Goal: Transaction & Acquisition: Purchase product/service

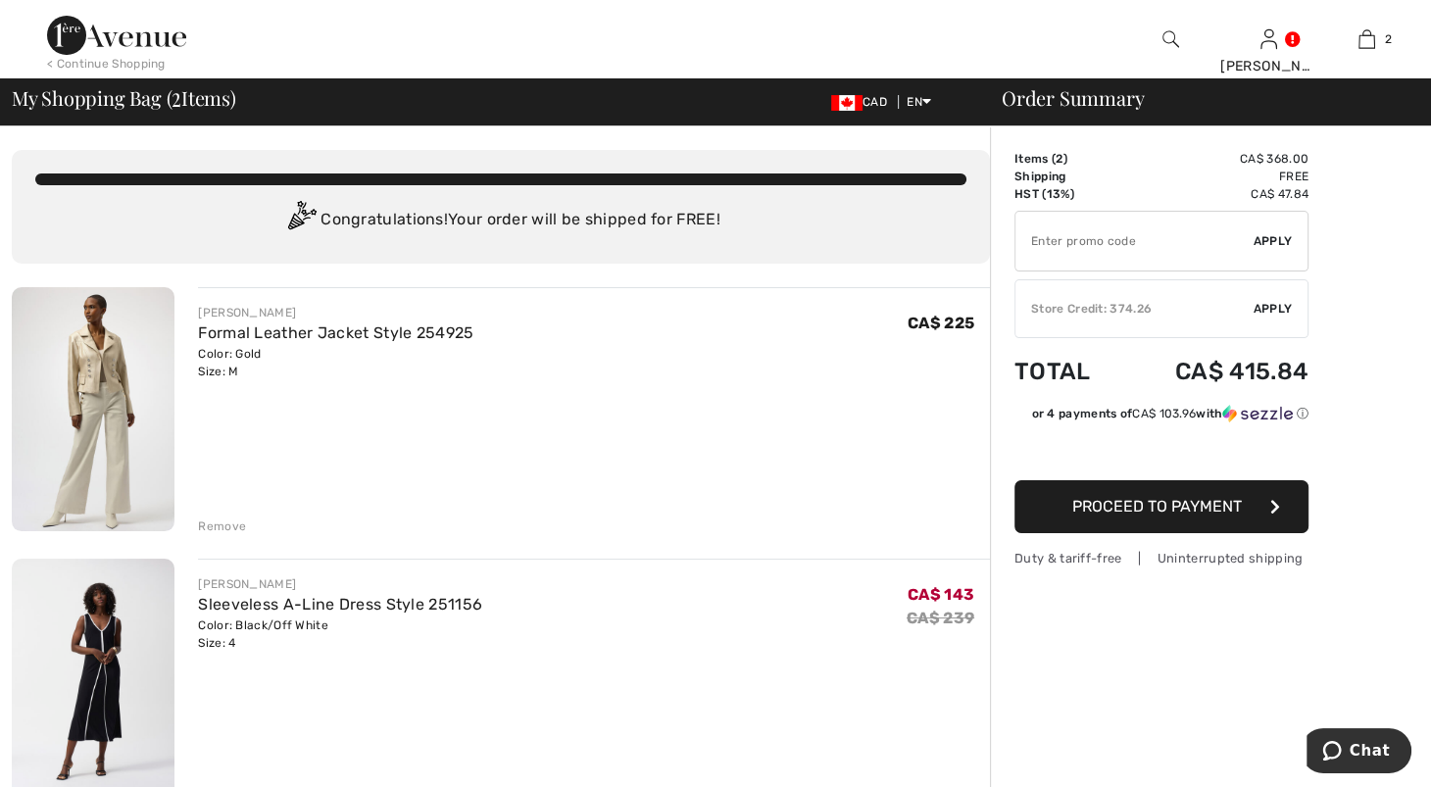
click at [246, 535] on div "Remove" at bounding box center [222, 526] width 48 height 18
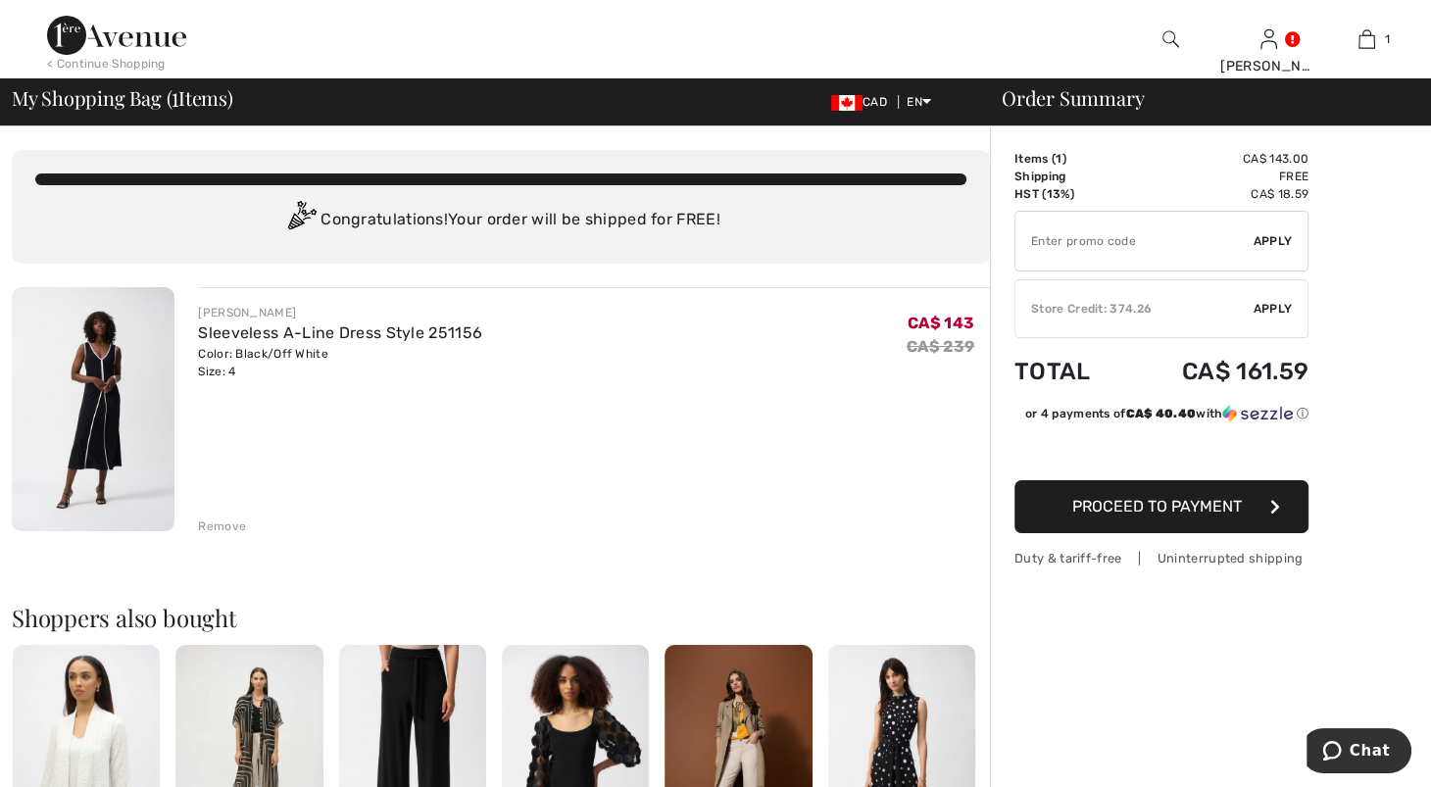
click at [246, 535] on div "Remove" at bounding box center [222, 526] width 48 height 18
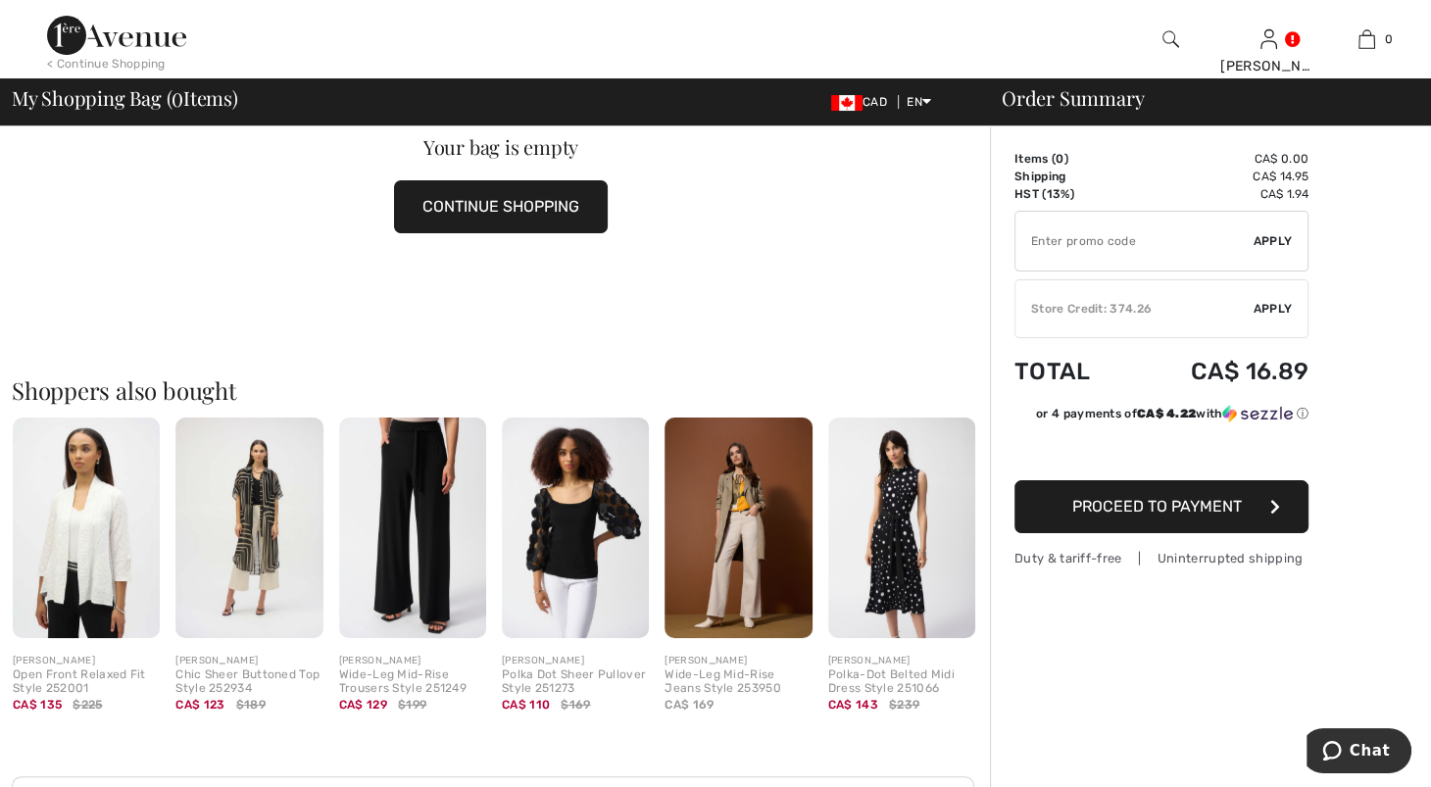
scroll to position [204, 0]
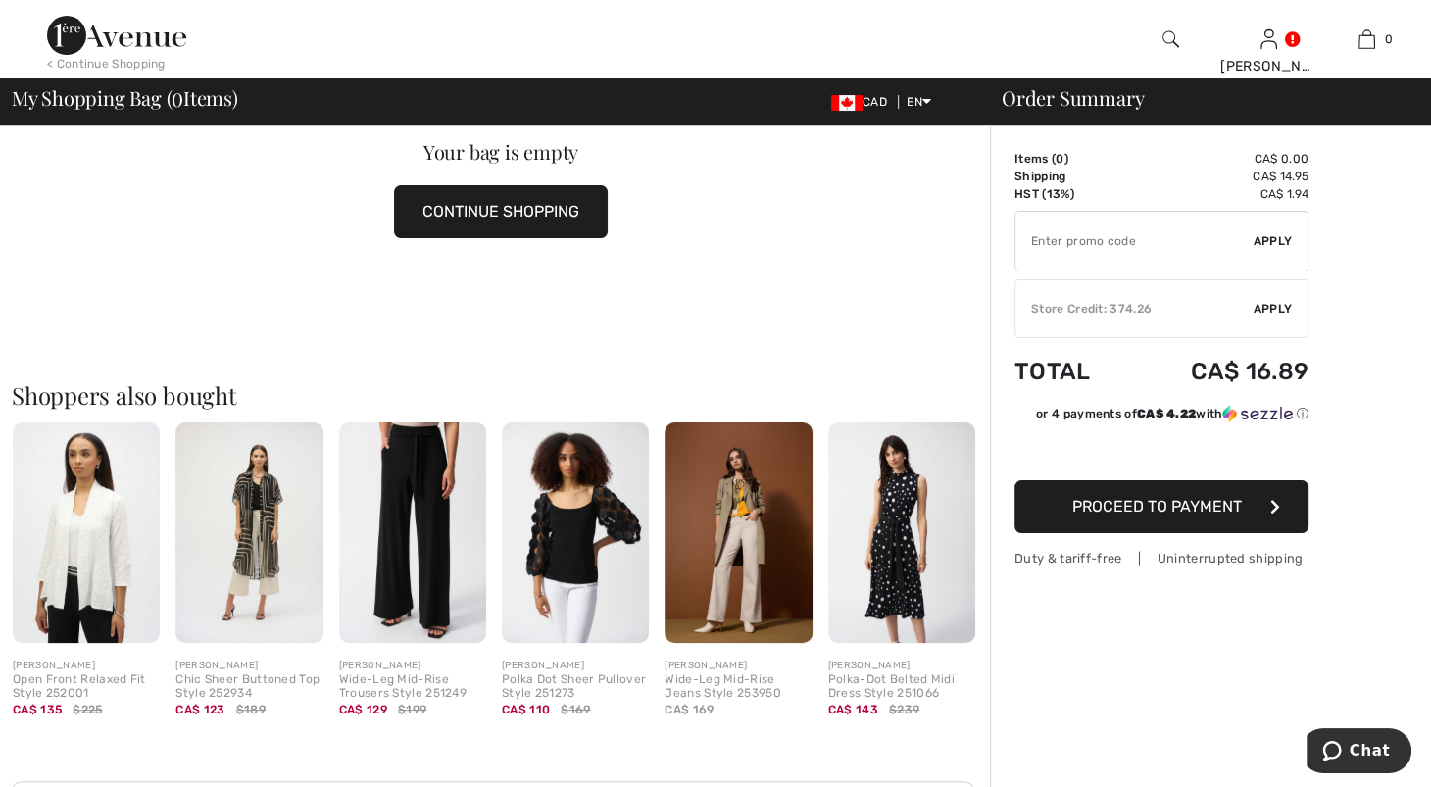
click at [557, 535] on img at bounding box center [575, 532] width 147 height 220
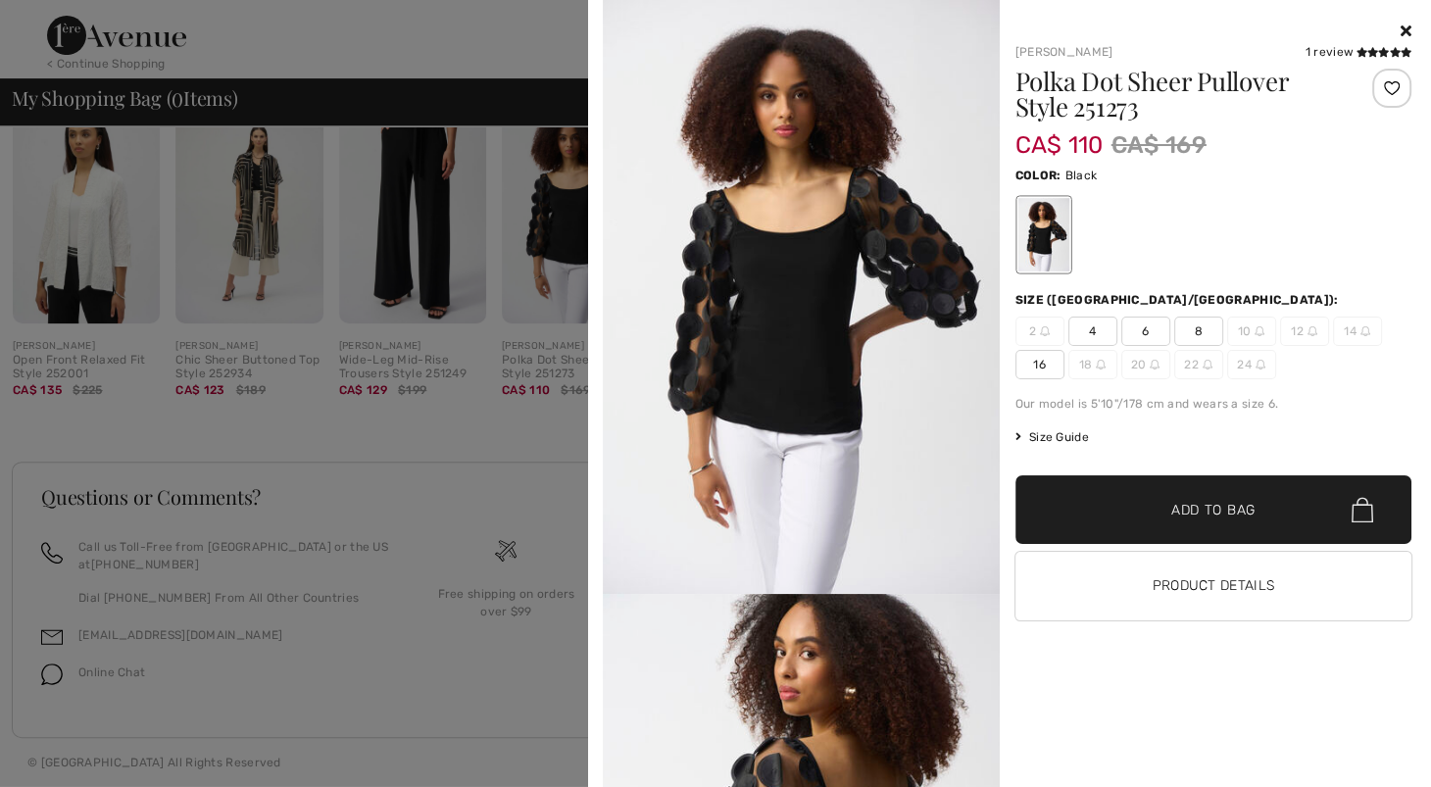
scroll to position [701, 0]
click at [1376, 291] on div "Polka Dot Sheer Pullover Style 251273 CA$ 110 CA$ 169 Color: Black Size (CA/US)…" at bounding box center [1213, 352] width 397 height 567
click at [806, 358] on img at bounding box center [801, 297] width 397 height 594
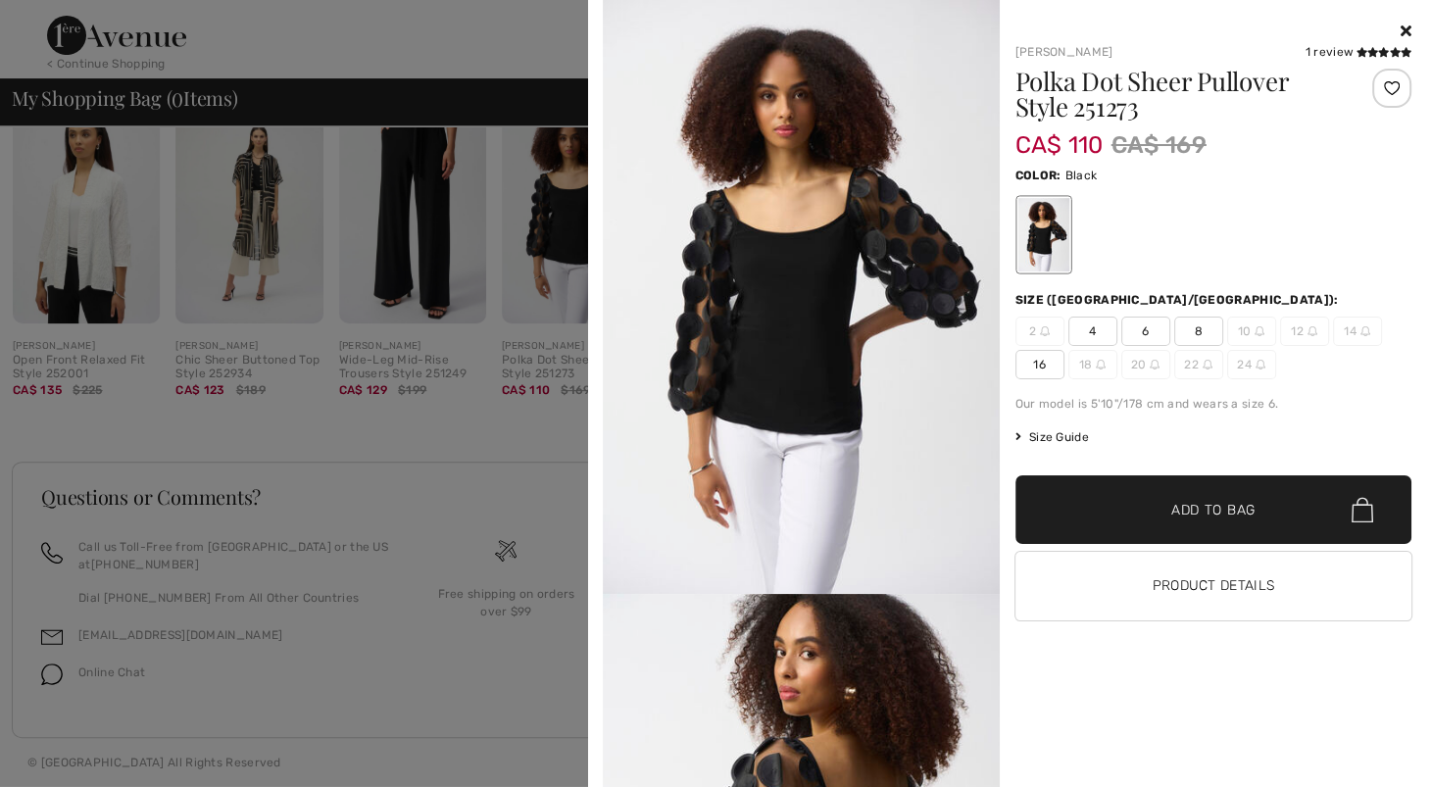
click at [1225, 520] on span "Add to Bag" at bounding box center [1213, 510] width 84 height 21
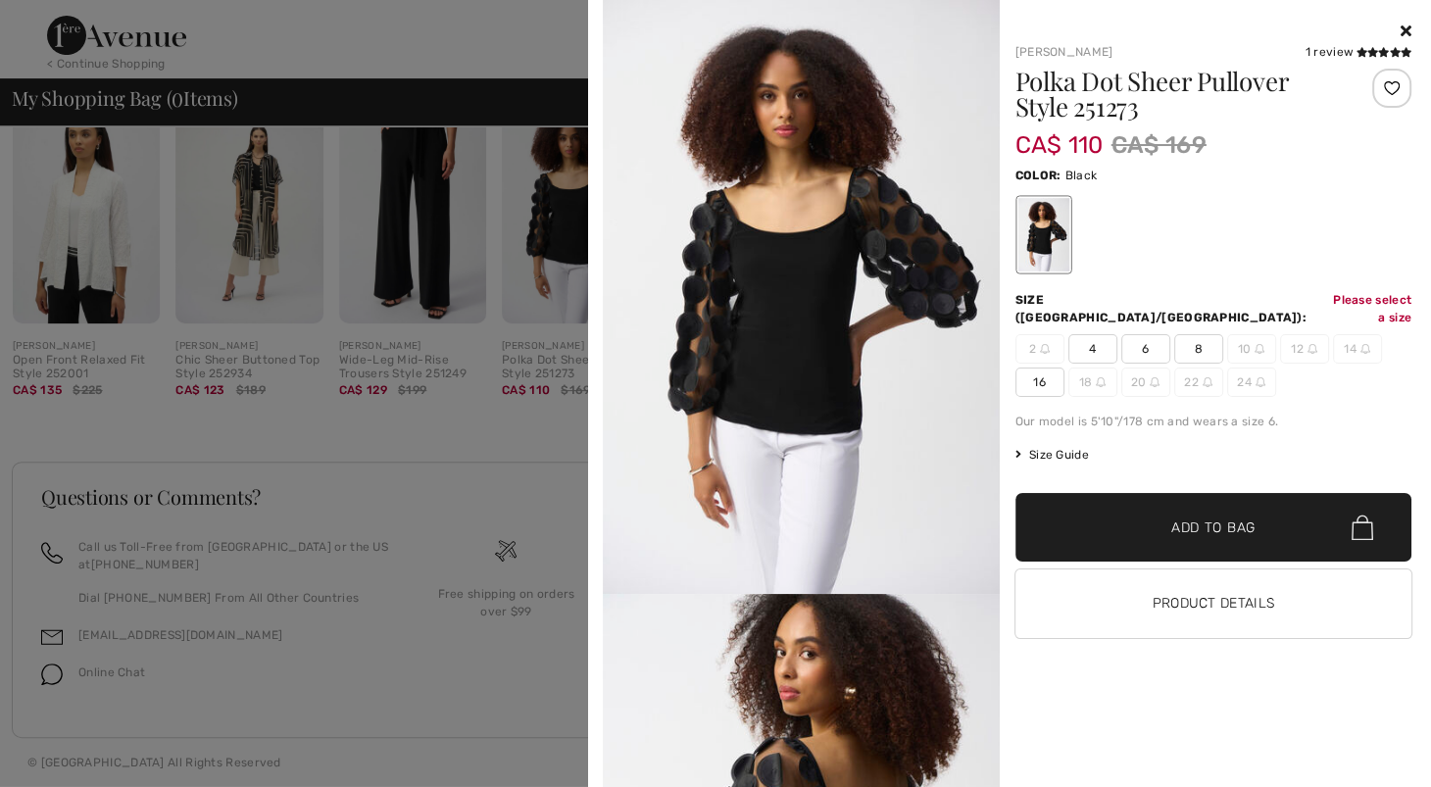
click at [1147, 349] on span "6" at bounding box center [1145, 348] width 49 height 29
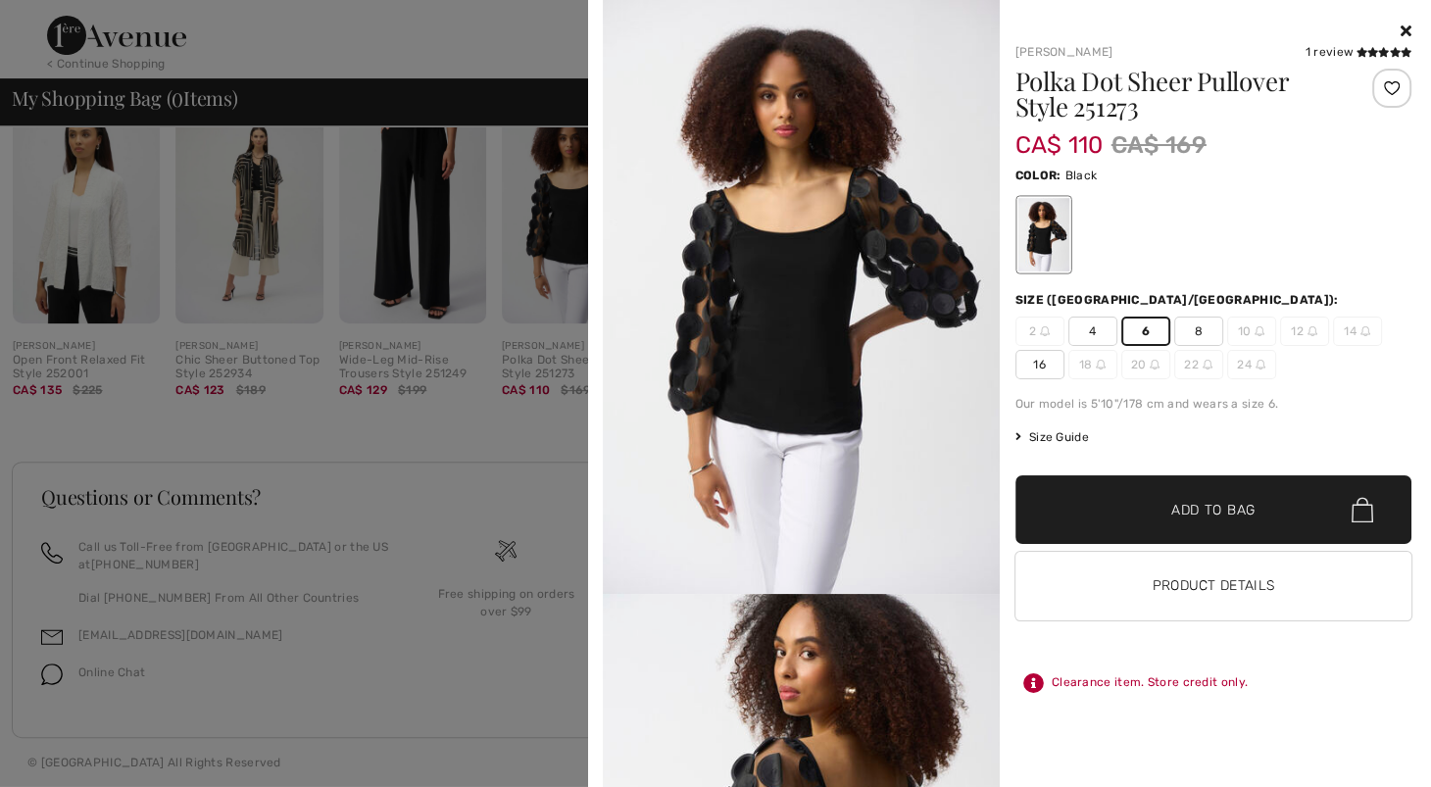
click at [1175, 520] on span "Add to Bag" at bounding box center [1213, 510] width 84 height 21
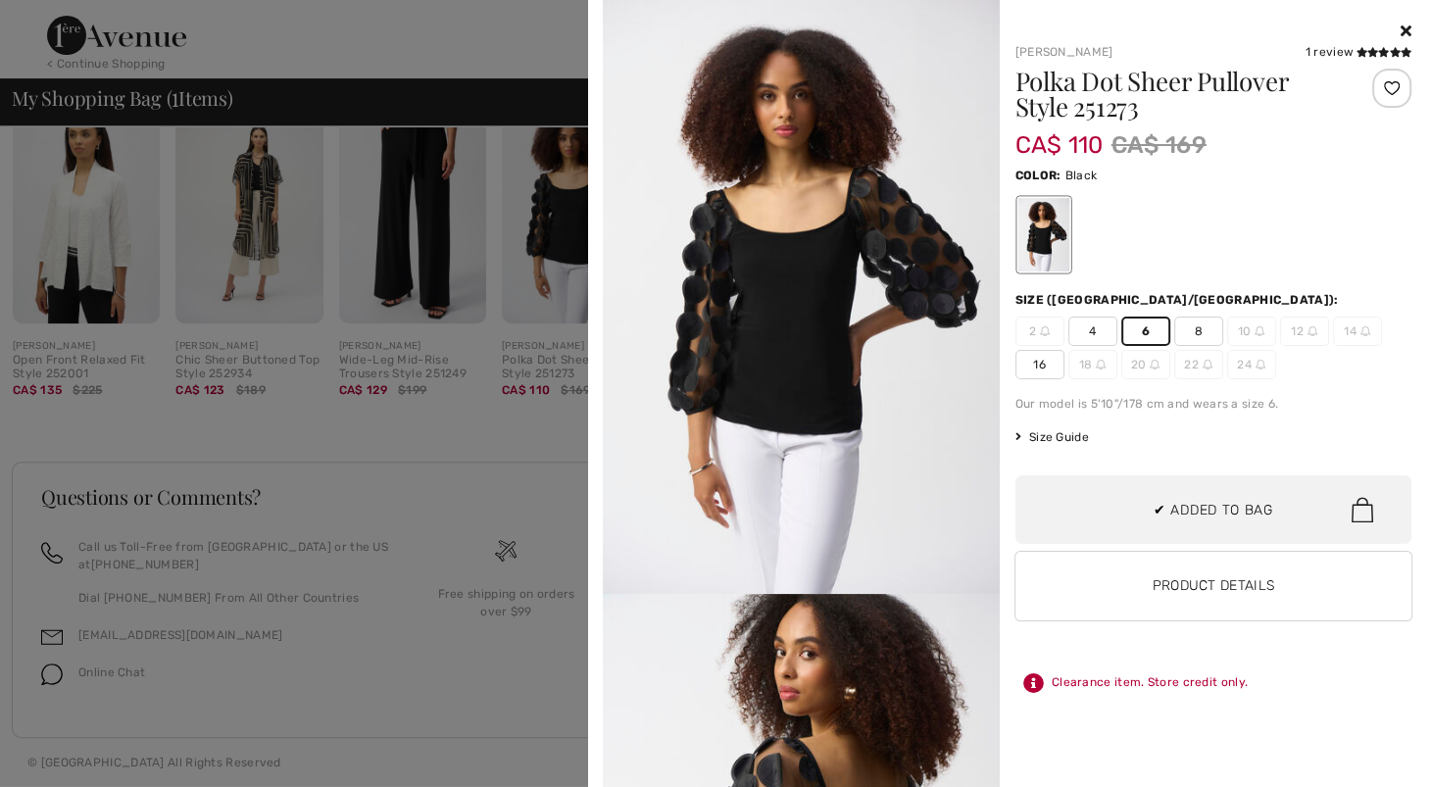
scroll to position [0, 0]
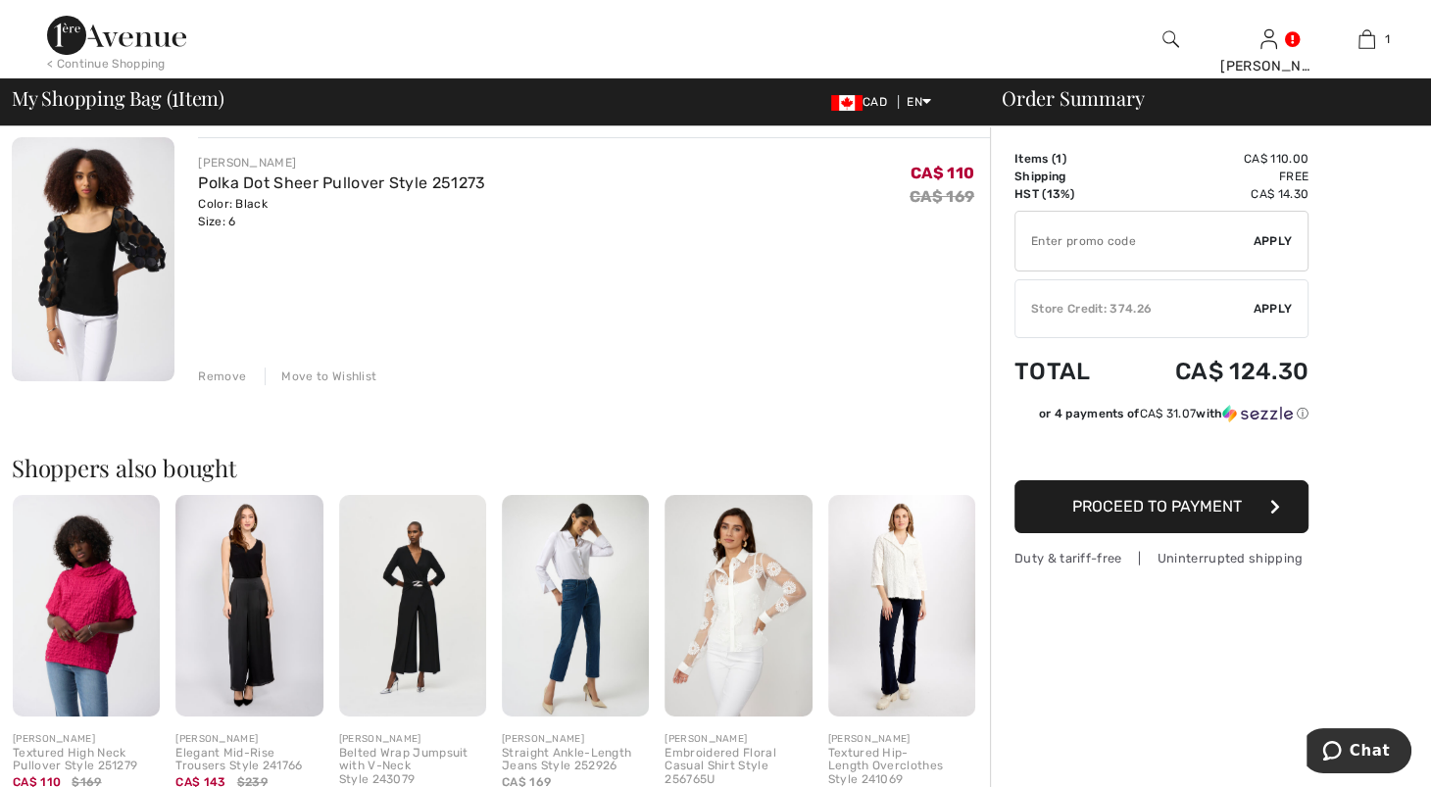
scroll to position [146, 0]
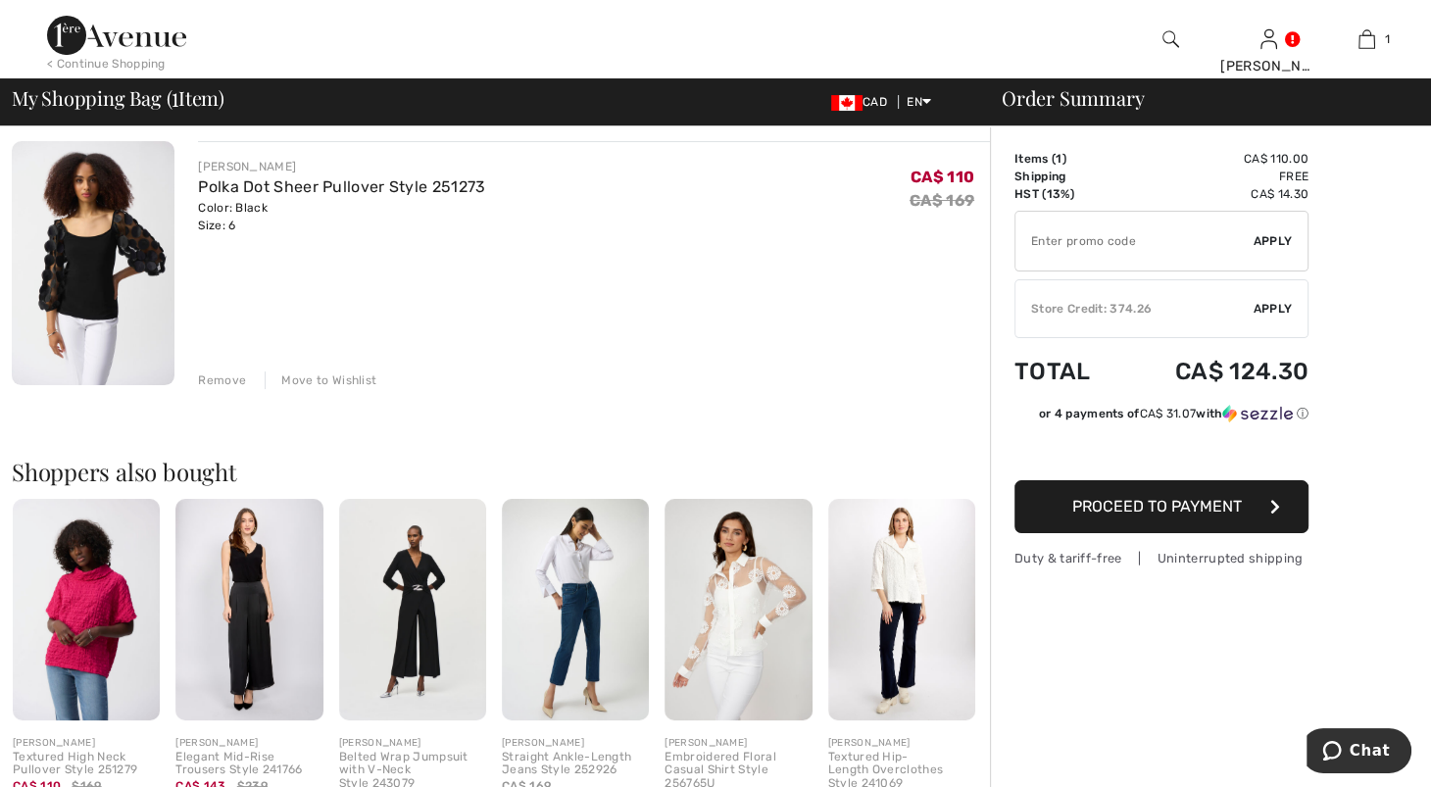
click at [117, 302] on img at bounding box center [93, 263] width 163 height 244
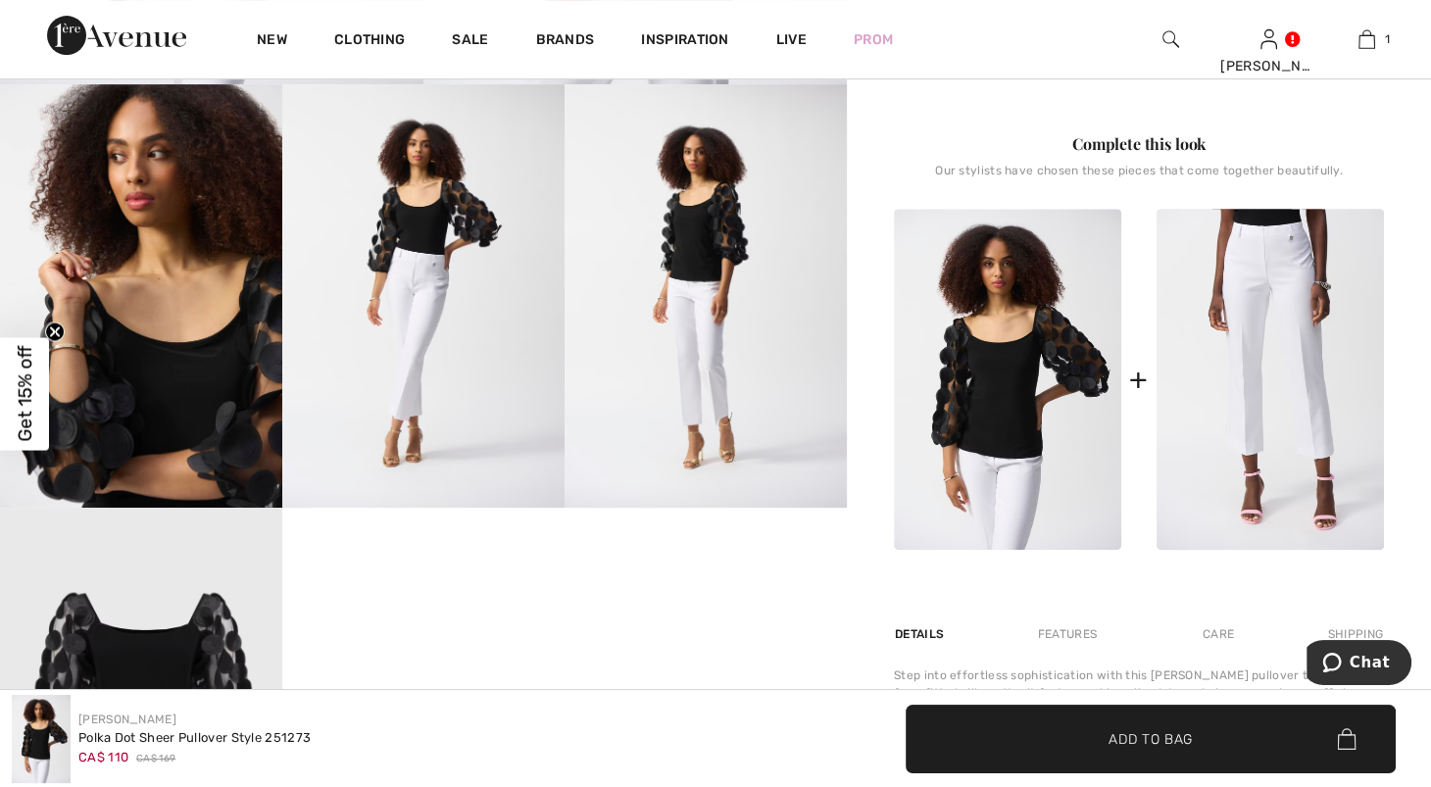
scroll to position [783, 0]
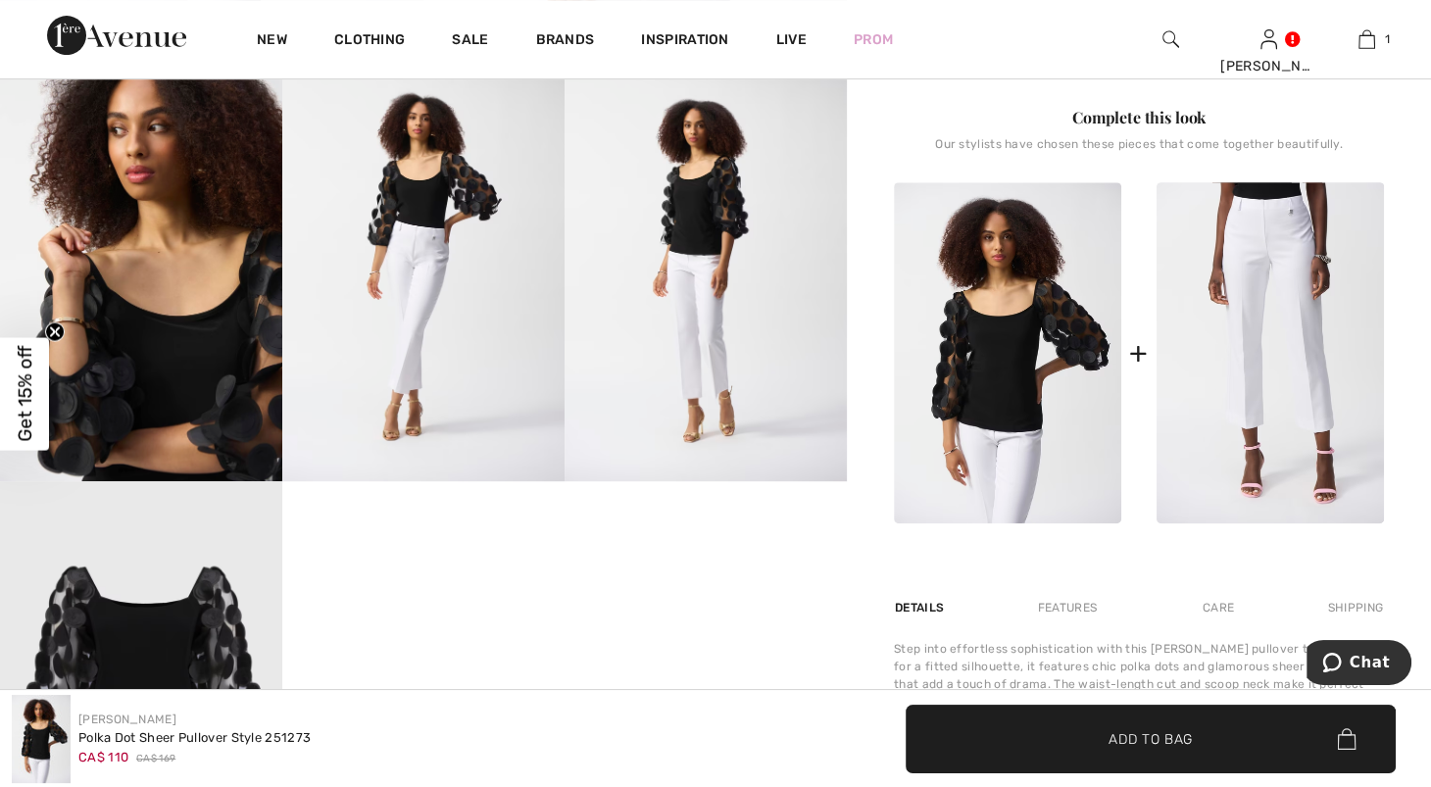
click at [198, 409] on img at bounding box center [141, 269] width 282 height 423
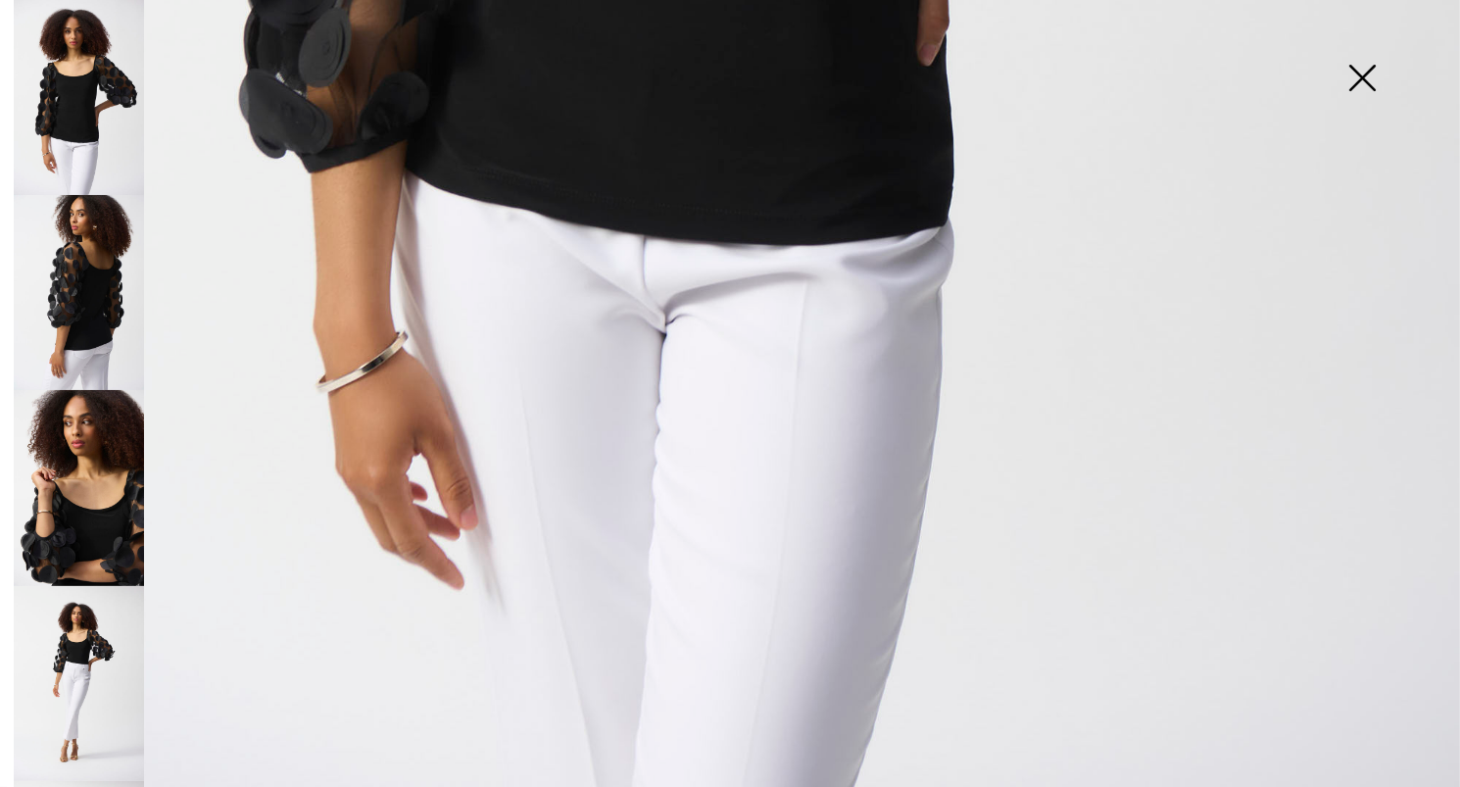
scroll to position [593, 0]
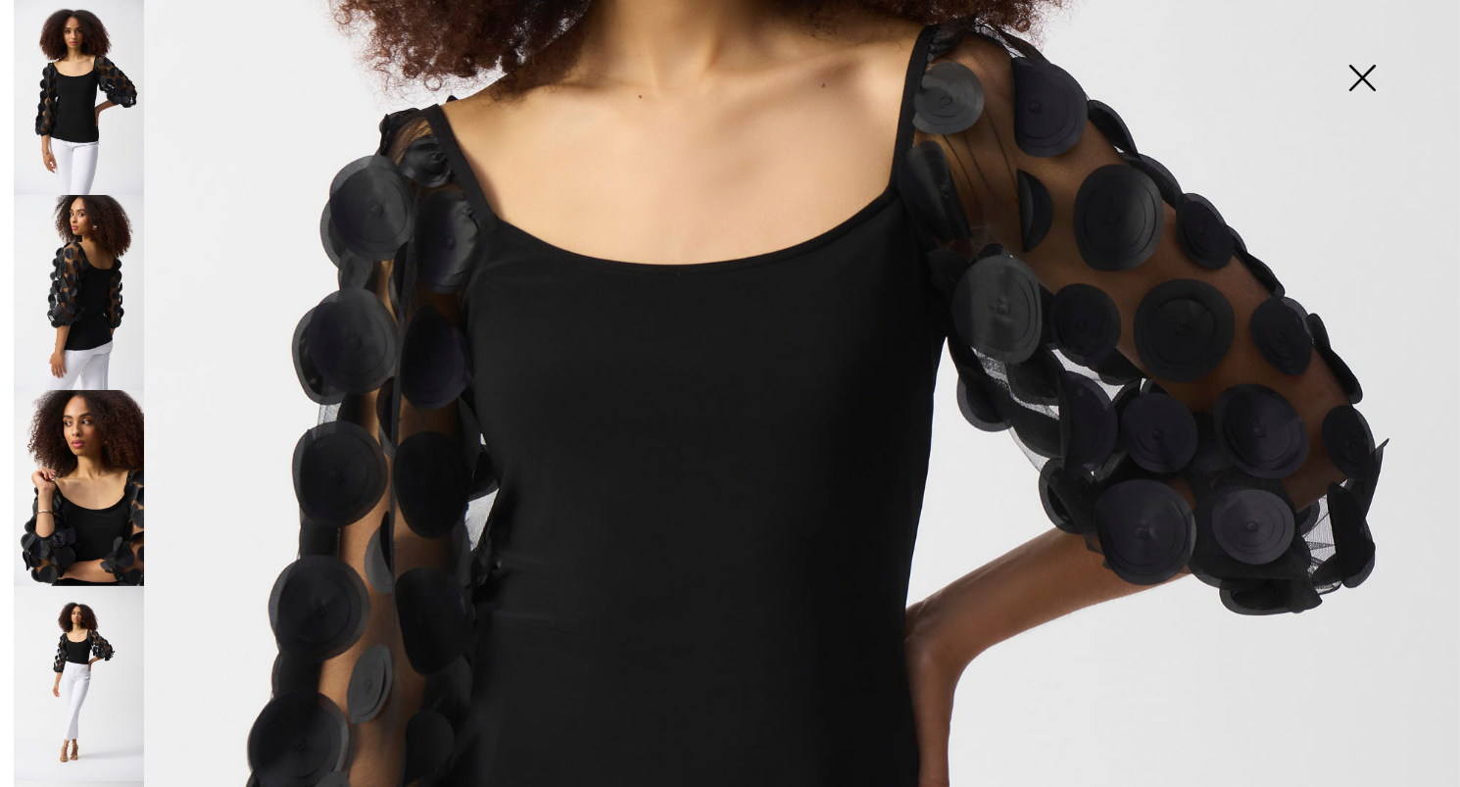
click at [1366, 85] on img at bounding box center [1362, 79] width 98 height 101
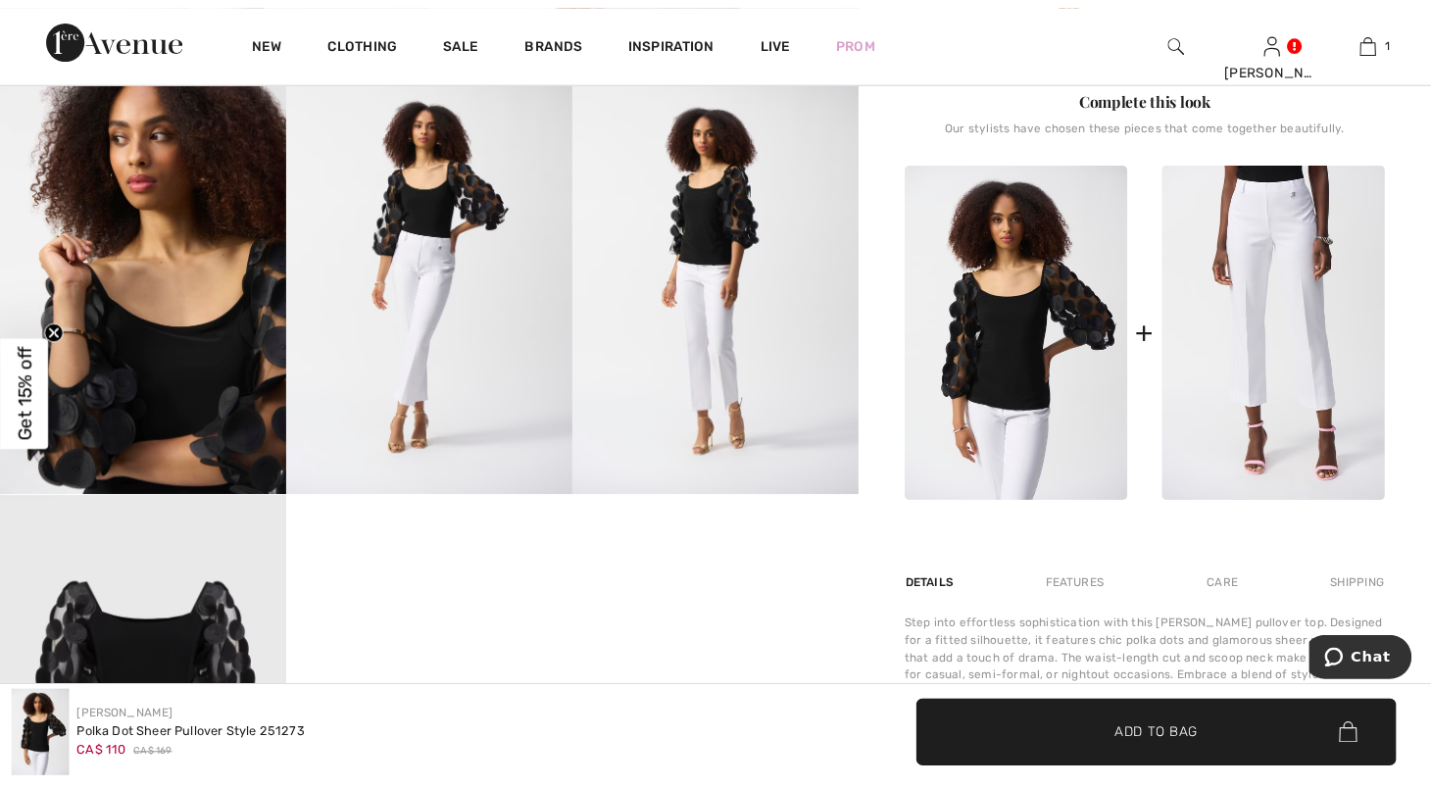
scroll to position [783, 0]
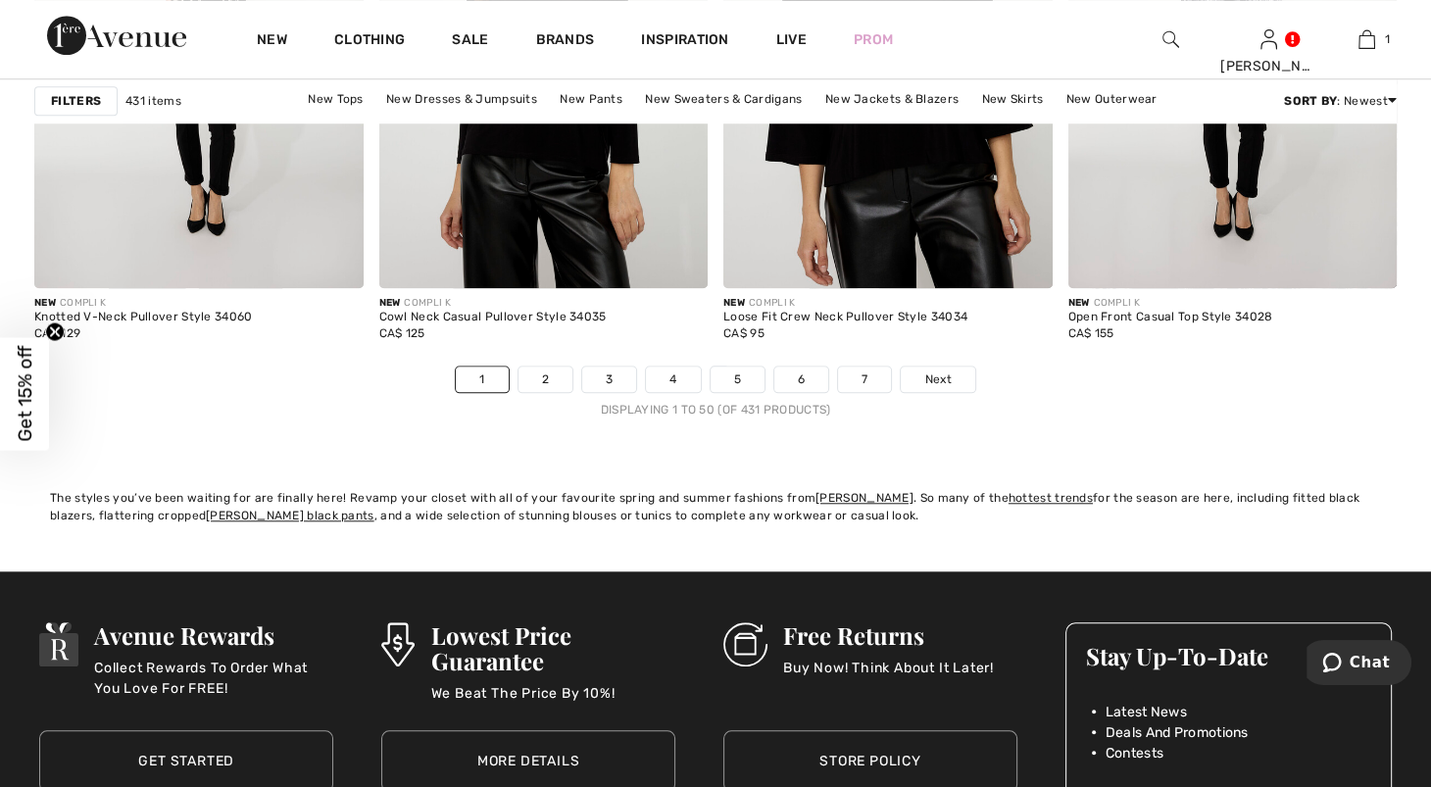
scroll to position [9034, 0]
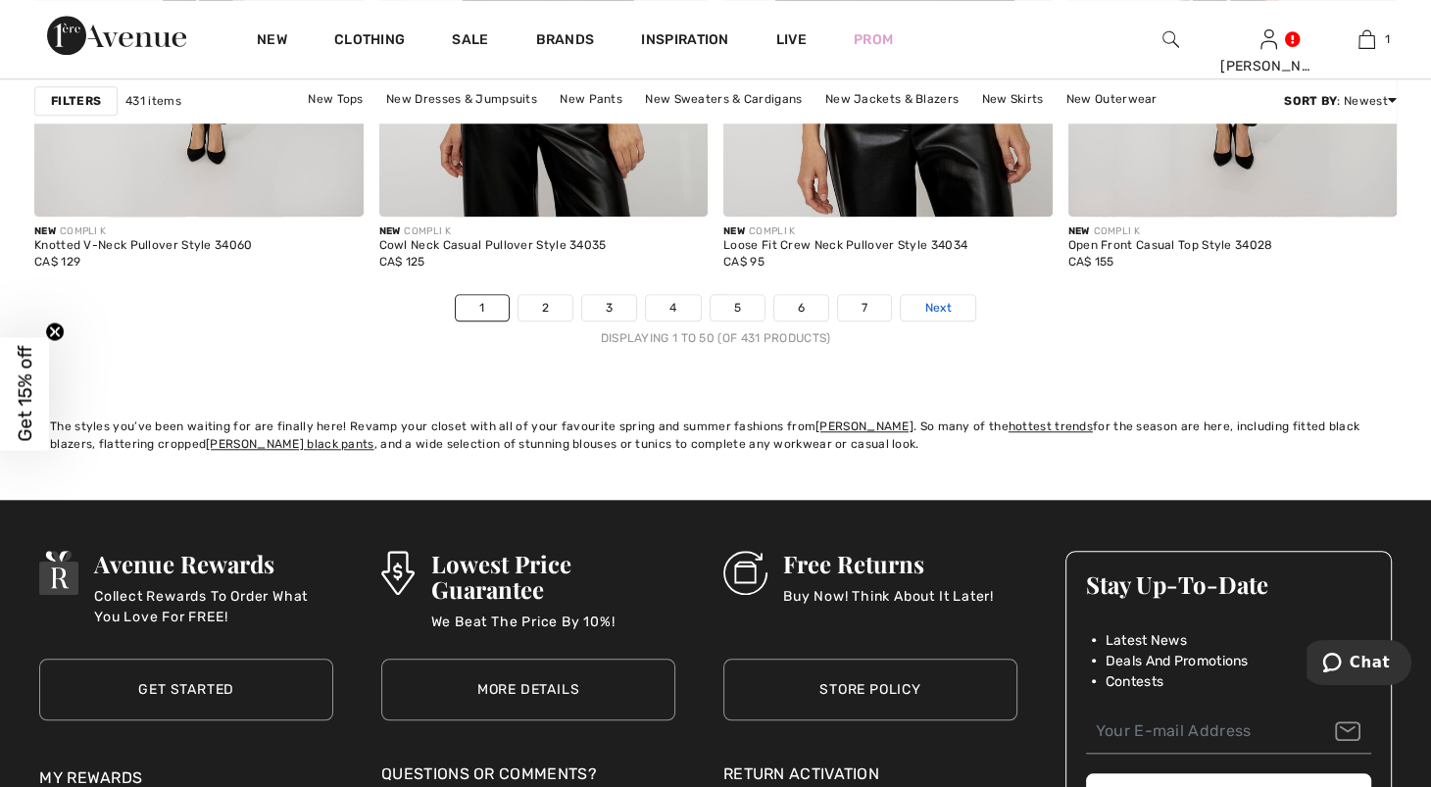
click at [974, 320] on link "Next" at bounding box center [937, 307] width 73 height 25
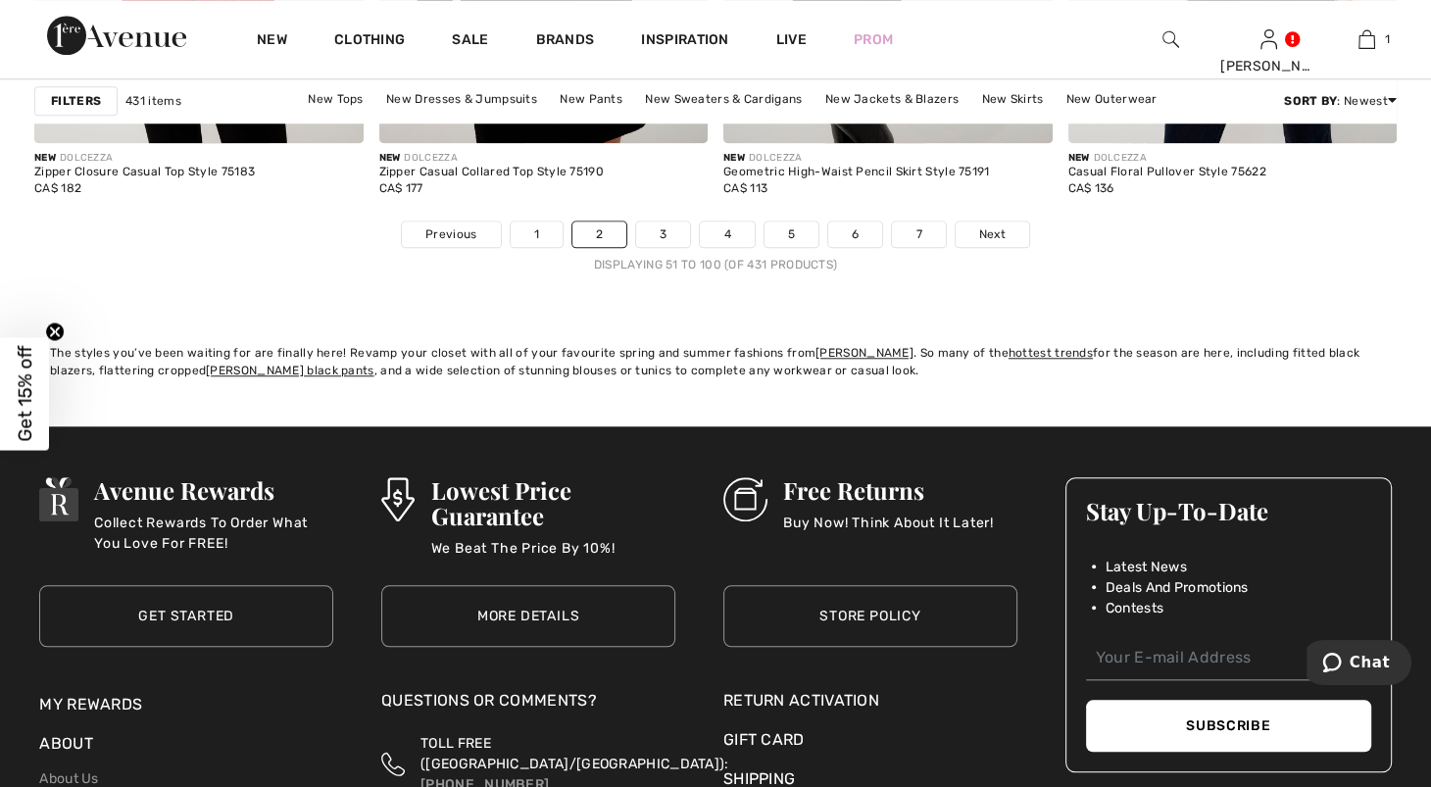
scroll to position [8918, 0]
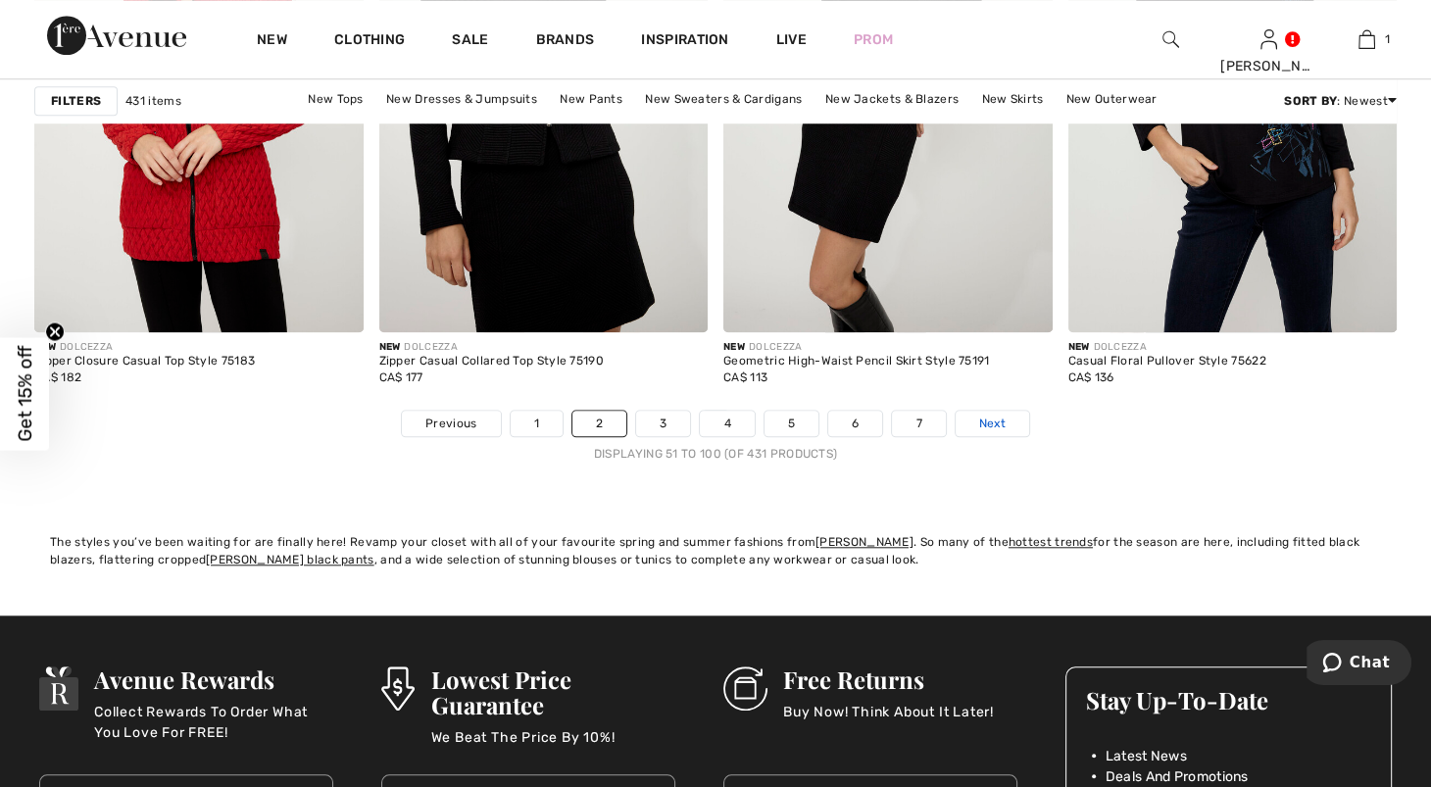
click at [1029, 436] on link "Next" at bounding box center [991, 423] width 73 height 25
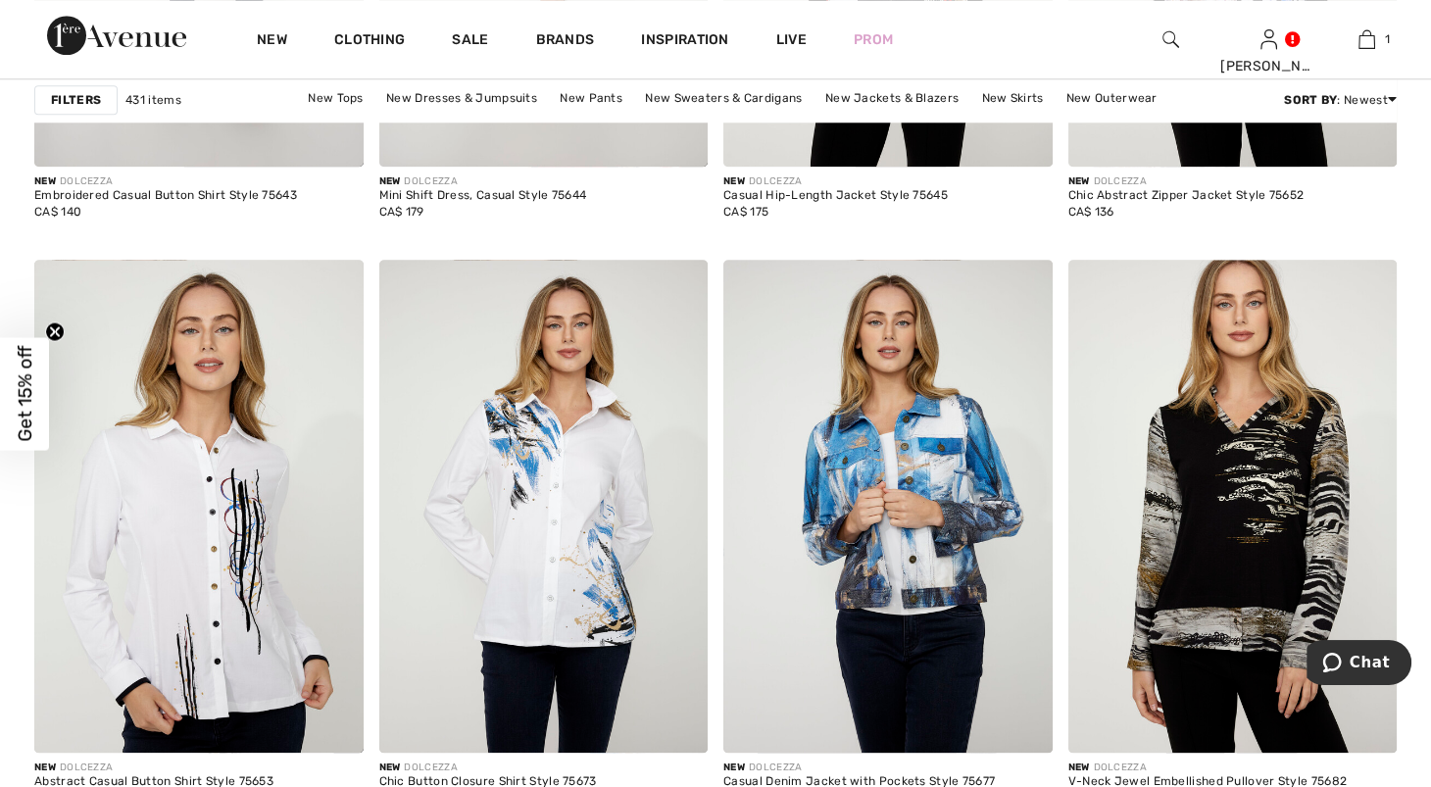
scroll to position [1991, 0]
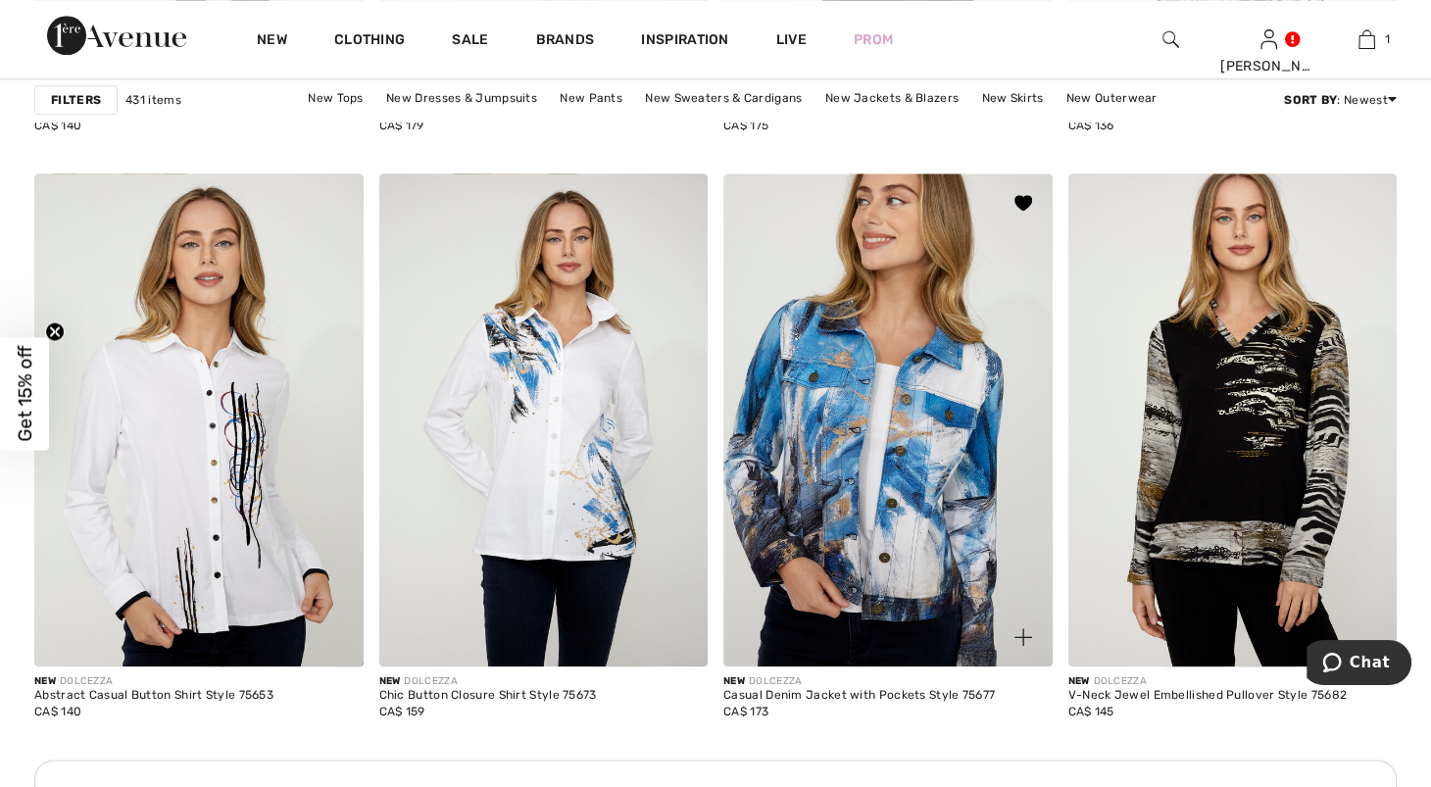
click at [859, 465] on img at bounding box center [887, 419] width 329 height 493
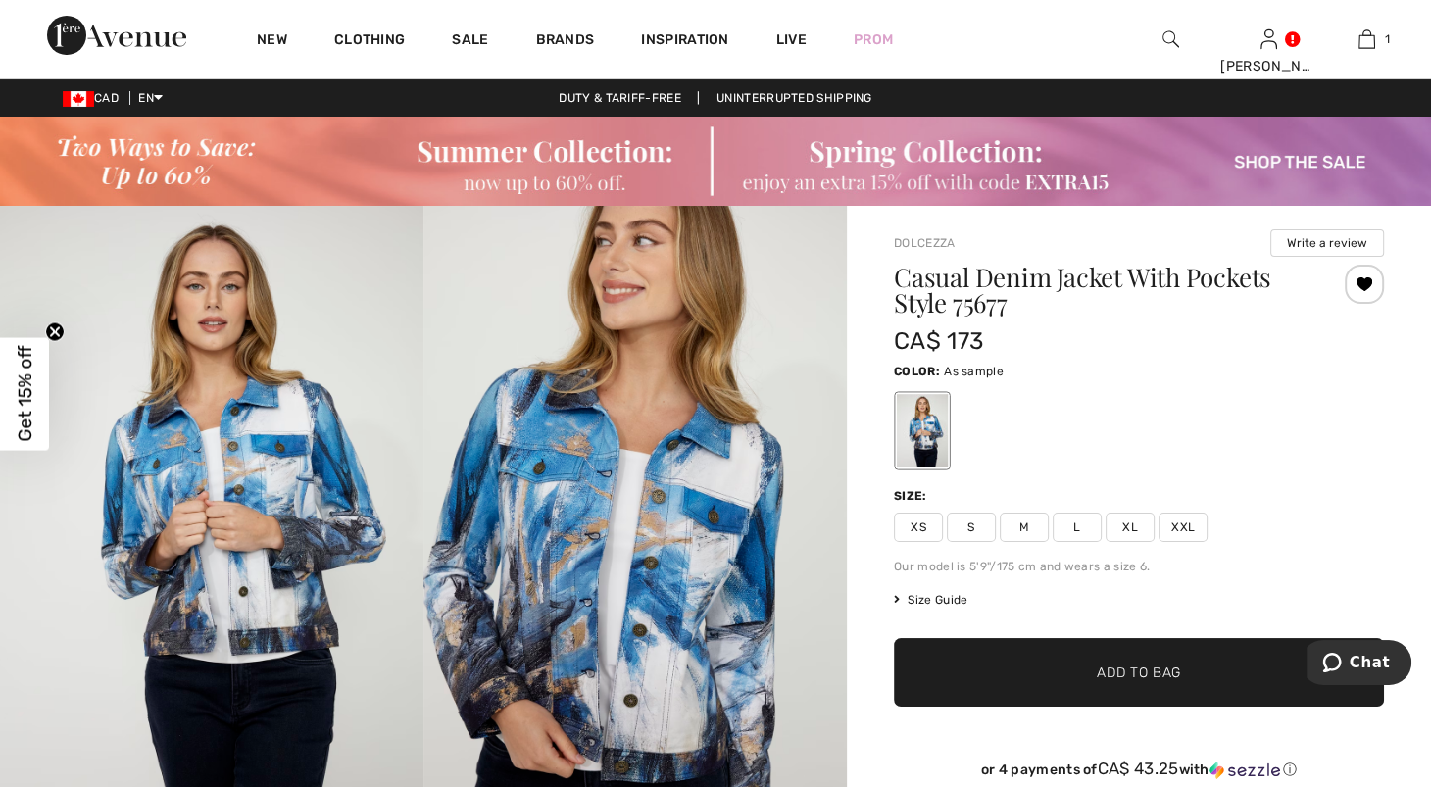
click at [986, 542] on span "S" at bounding box center [971, 526] width 49 height 29
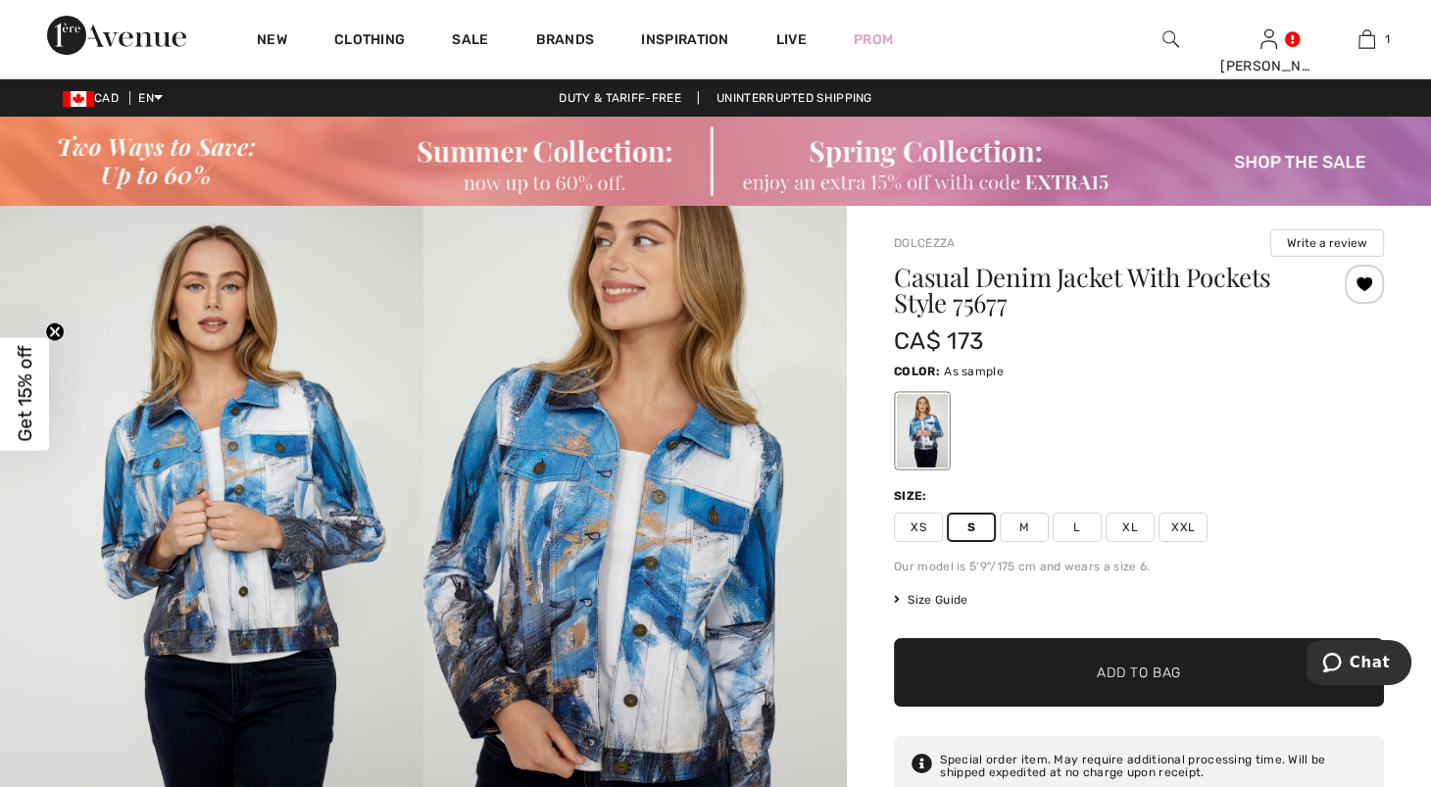
click at [1033, 542] on span "M" at bounding box center [1024, 526] width 49 height 29
click at [1119, 683] on span "Add to Bag" at bounding box center [1139, 672] width 84 height 21
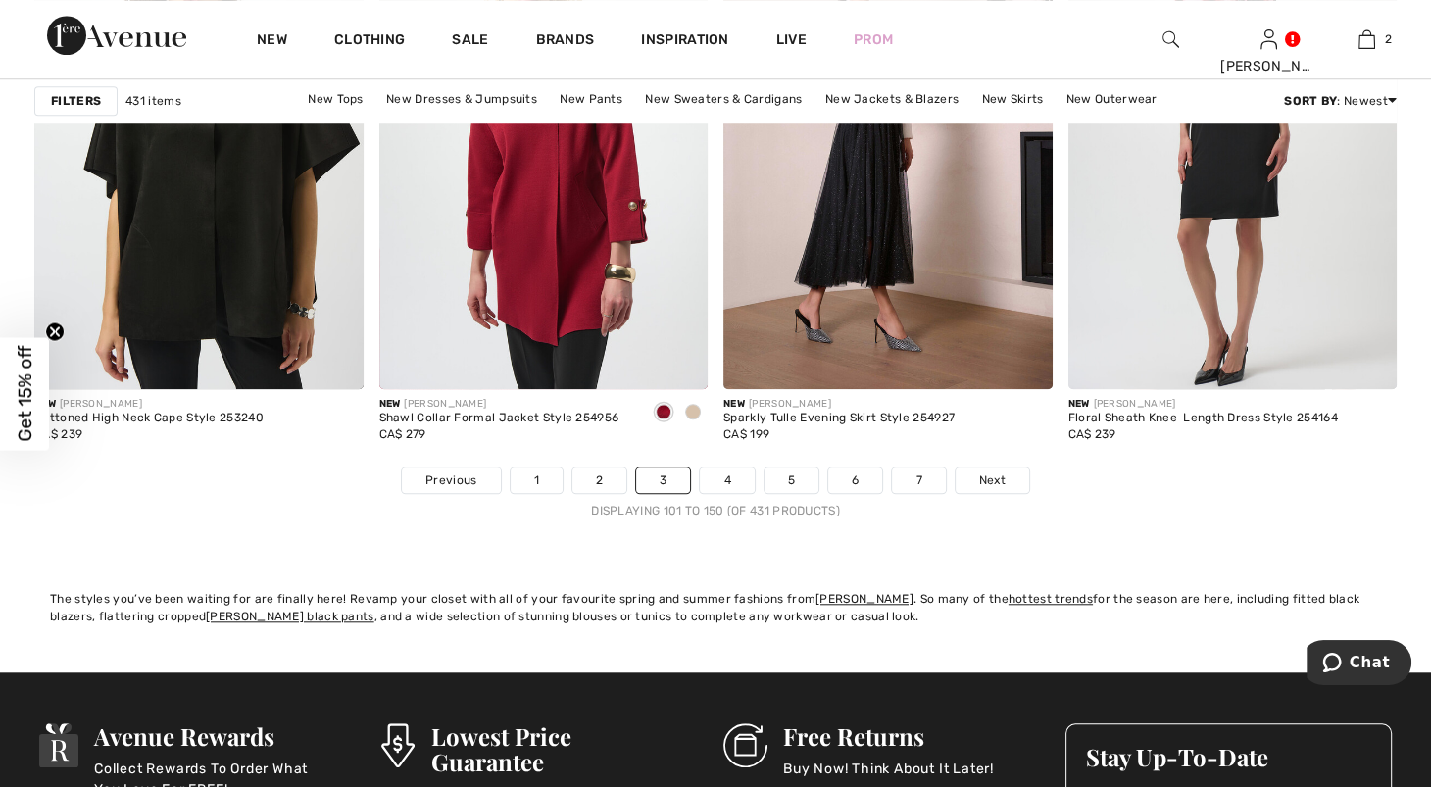
scroll to position [8890, 0]
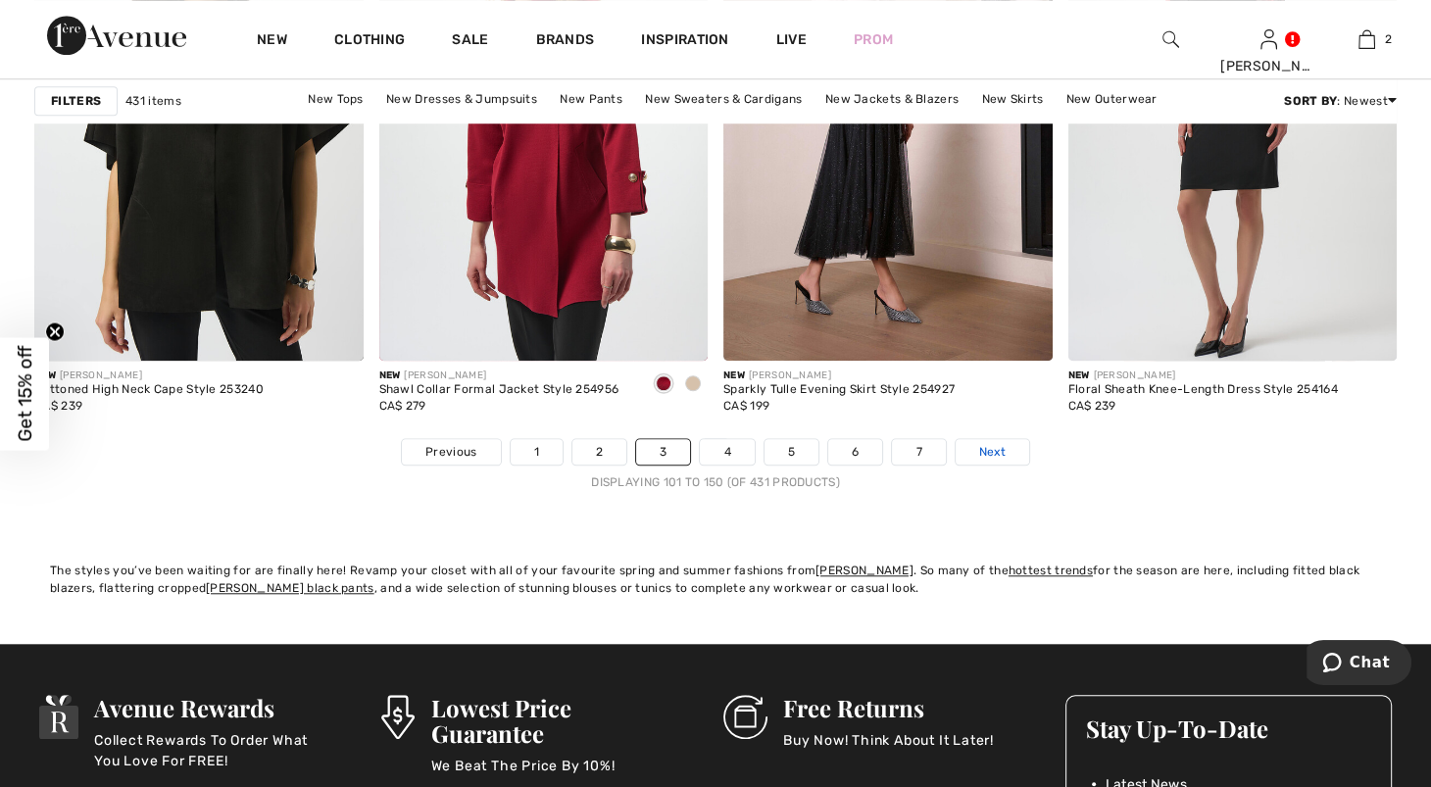
click at [1029, 464] on link "Next" at bounding box center [991, 451] width 73 height 25
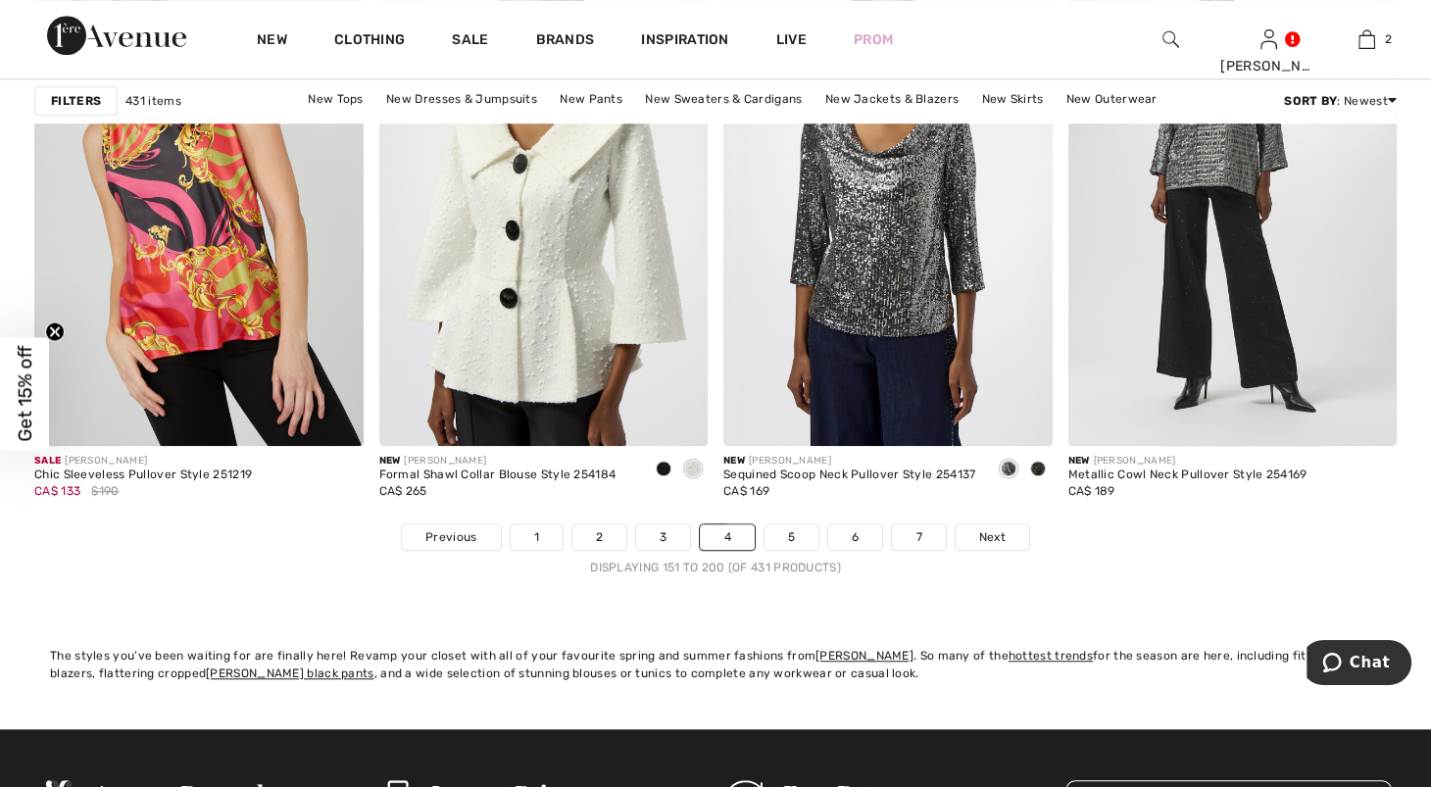
scroll to position [8876, 0]
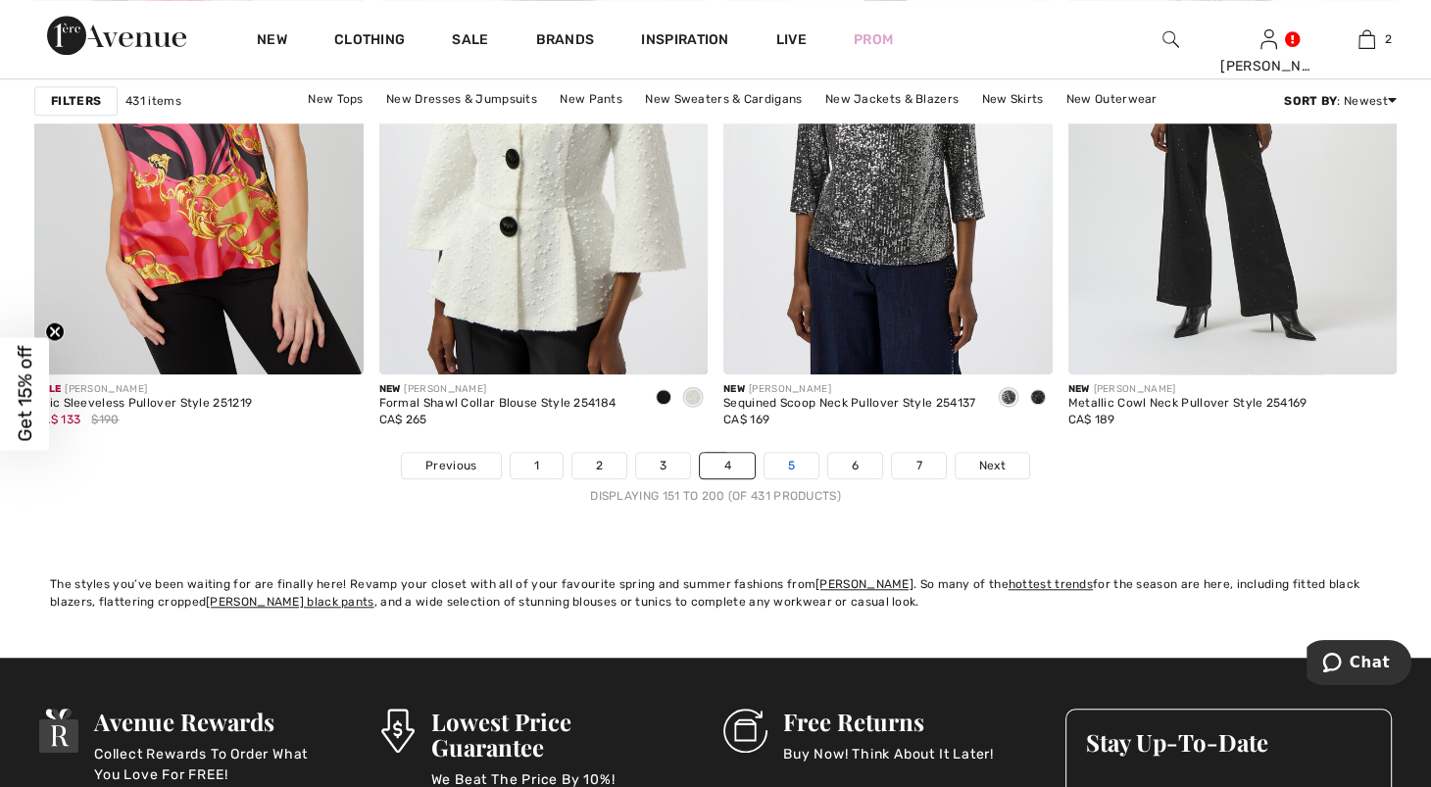
drag, startPoint x: 1441, startPoint y: 89, endPoint x: 803, endPoint y: 593, distance: 813.6
click at [803, 478] on link "5" at bounding box center [791, 465] width 54 height 25
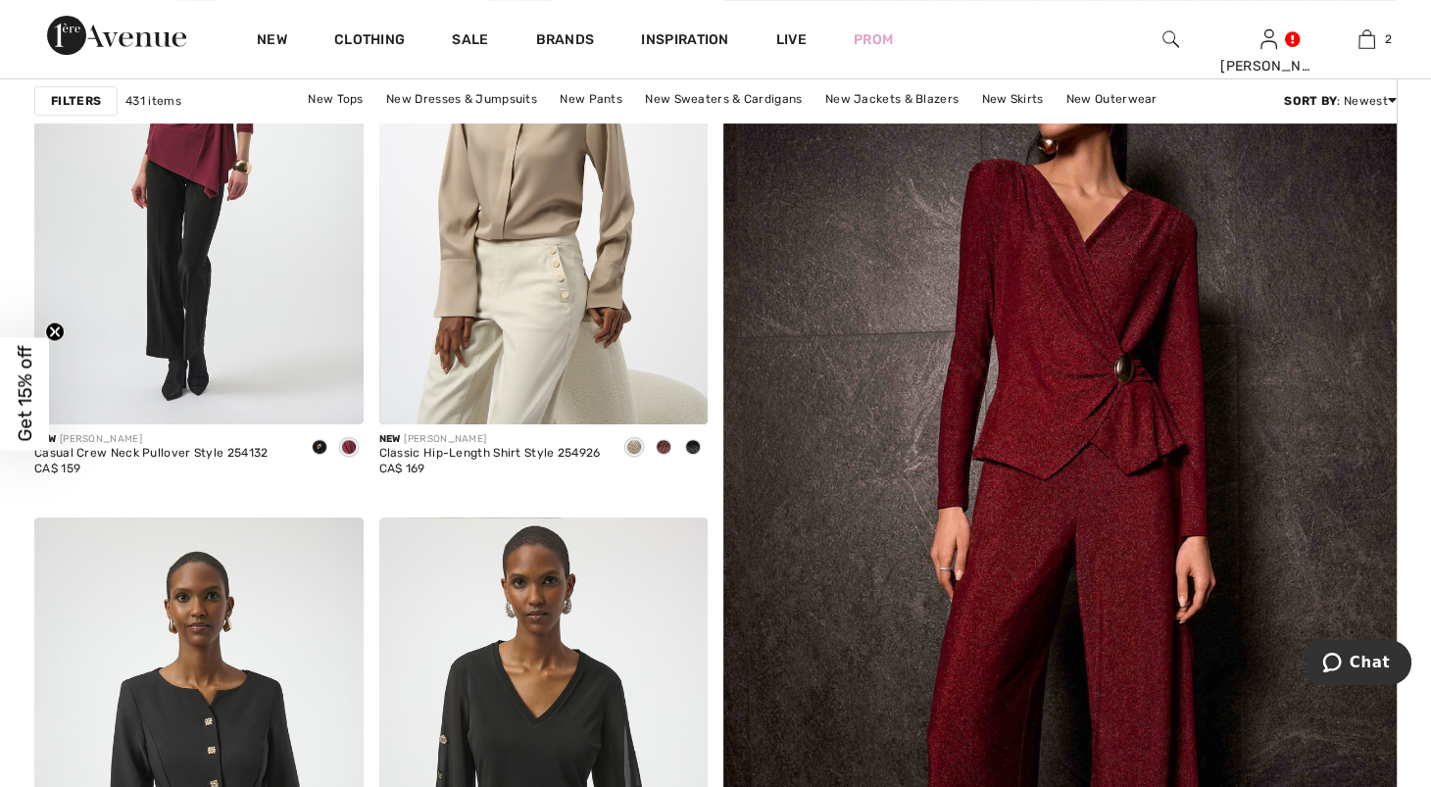
scroll to position [461, 0]
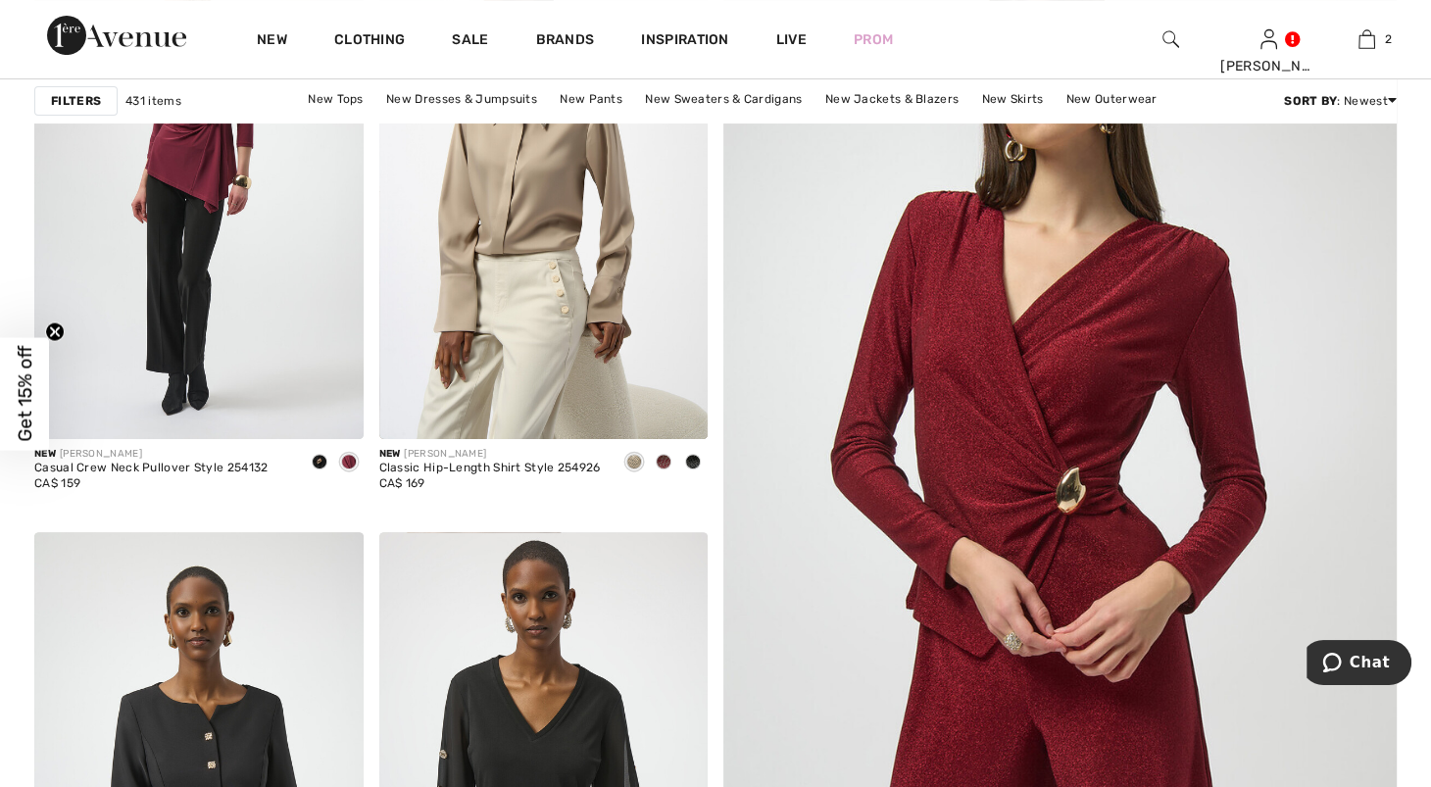
click at [1105, 468] on img at bounding box center [1059, 551] width 807 height 1212
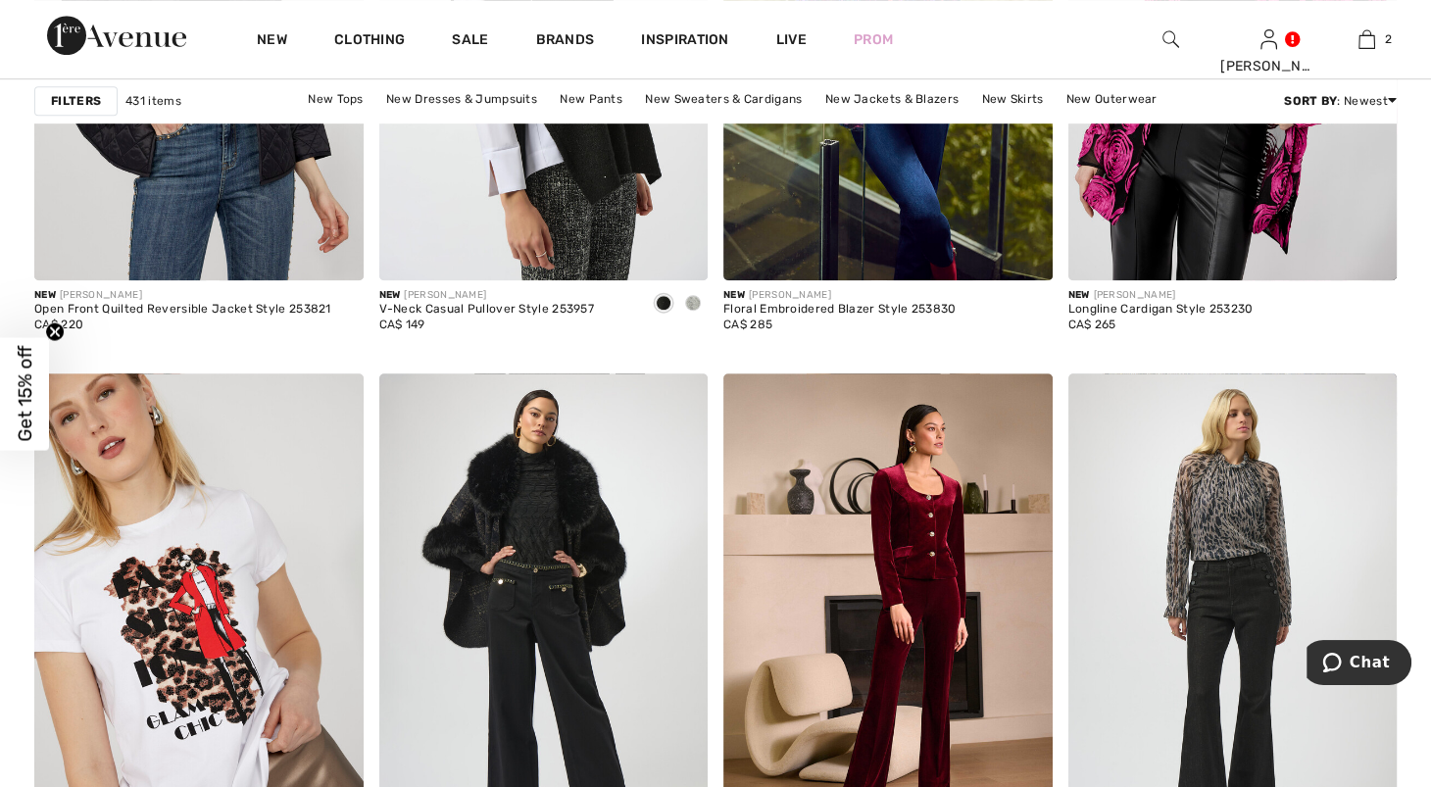
scroll to position [8153, 0]
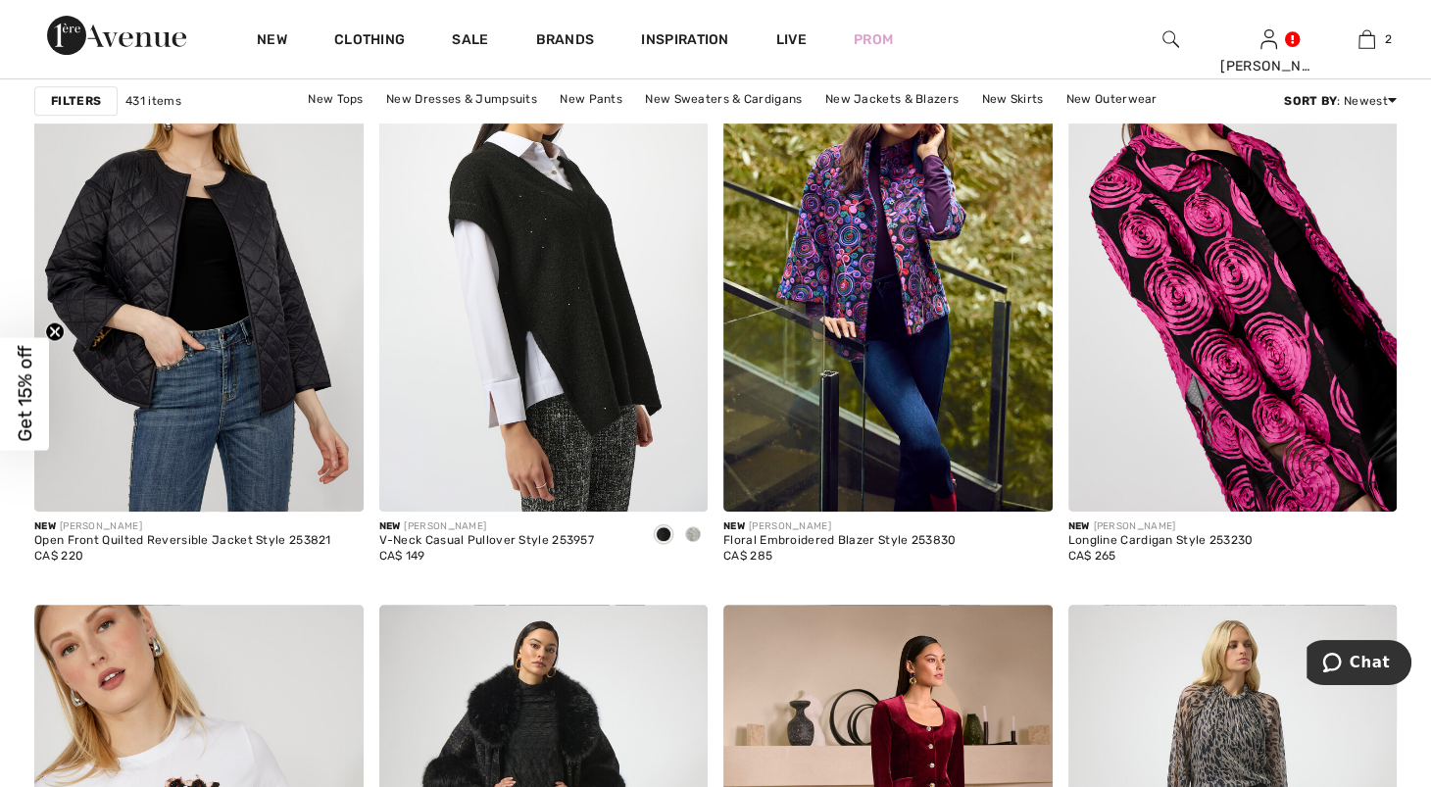
click at [1263, 511] on img at bounding box center [1232, 264] width 329 height 493
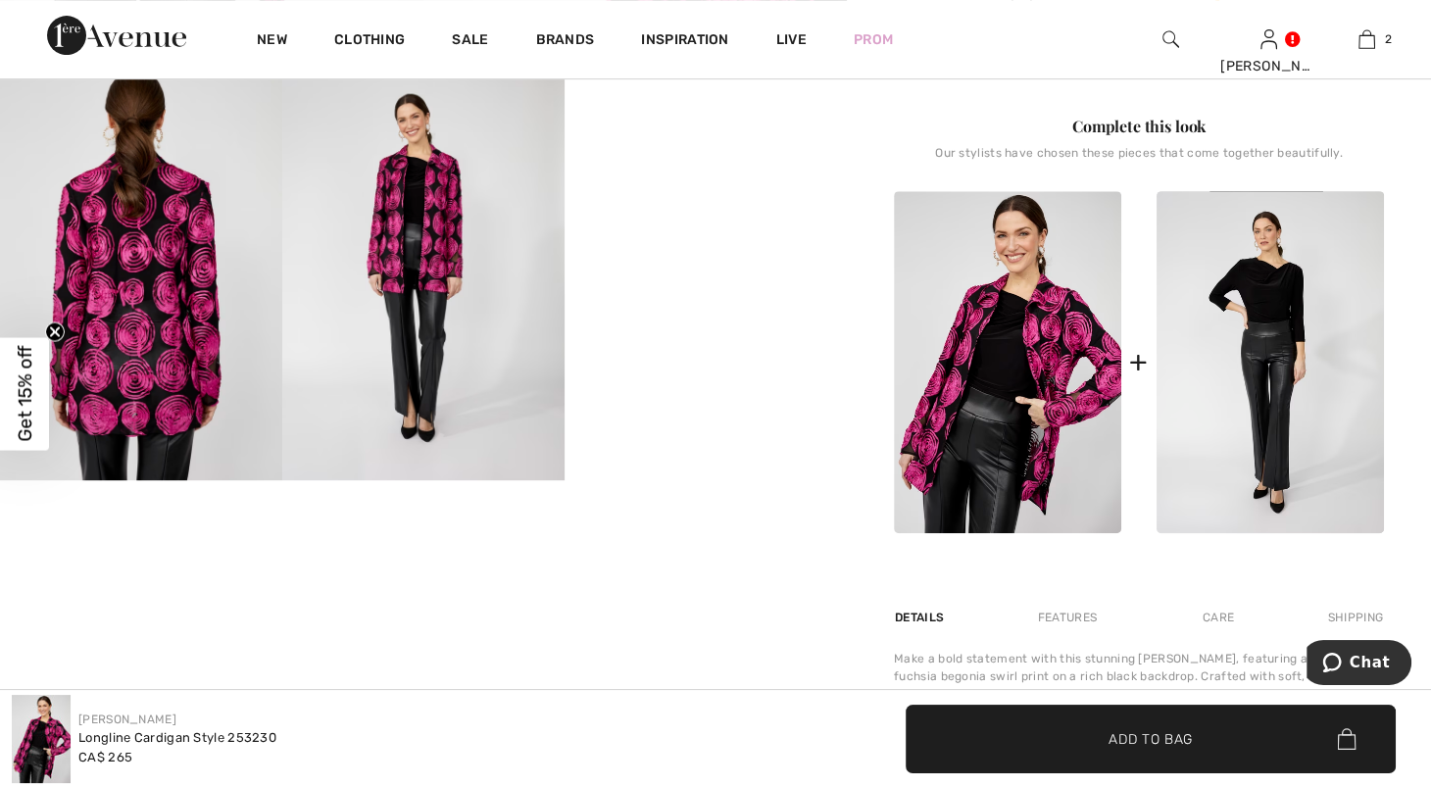
scroll to position [770, 0]
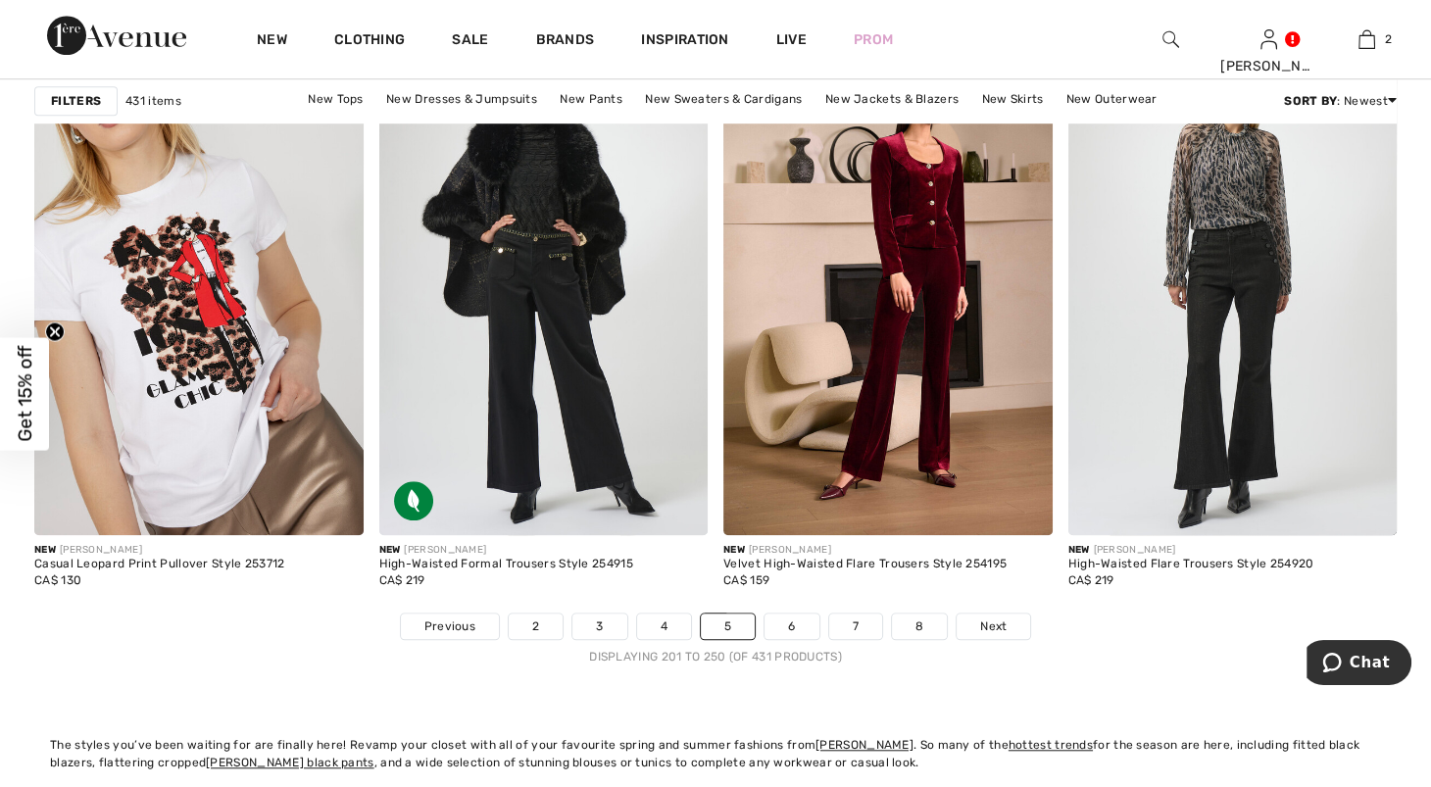
scroll to position [8817, 0]
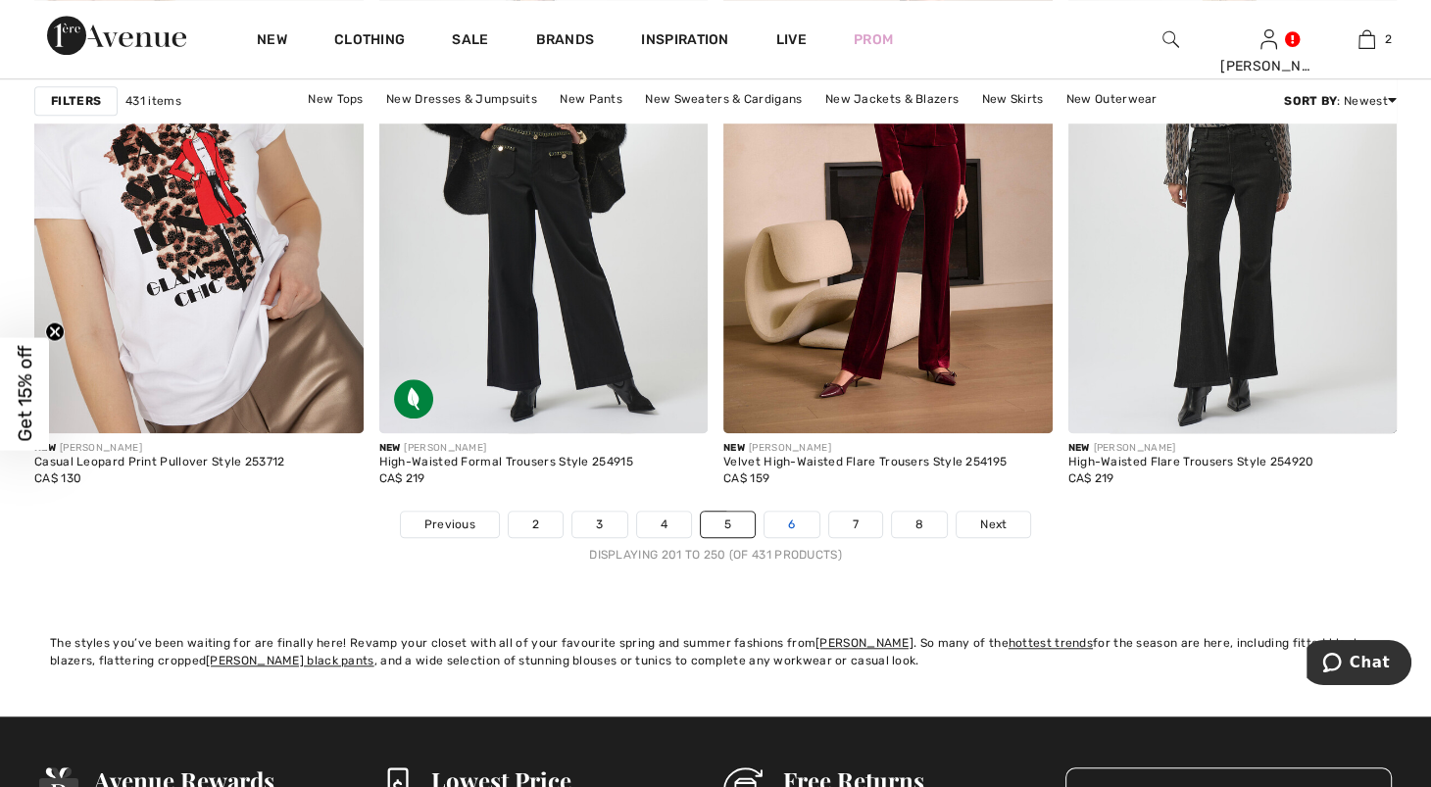
click at [818, 537] on link "6" at bounding box center [791, 524] width 54 height 25
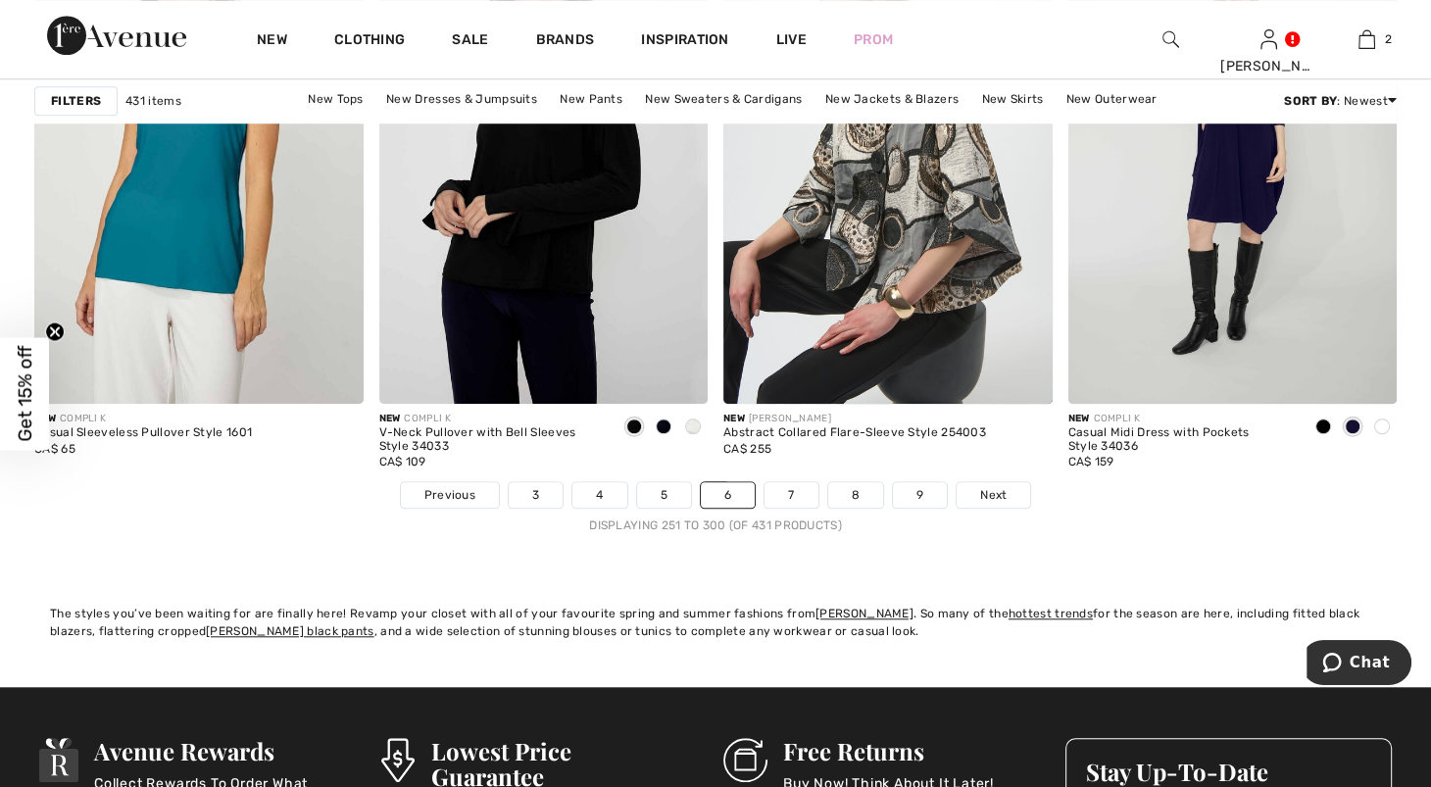
scroll to position [8918, 0]
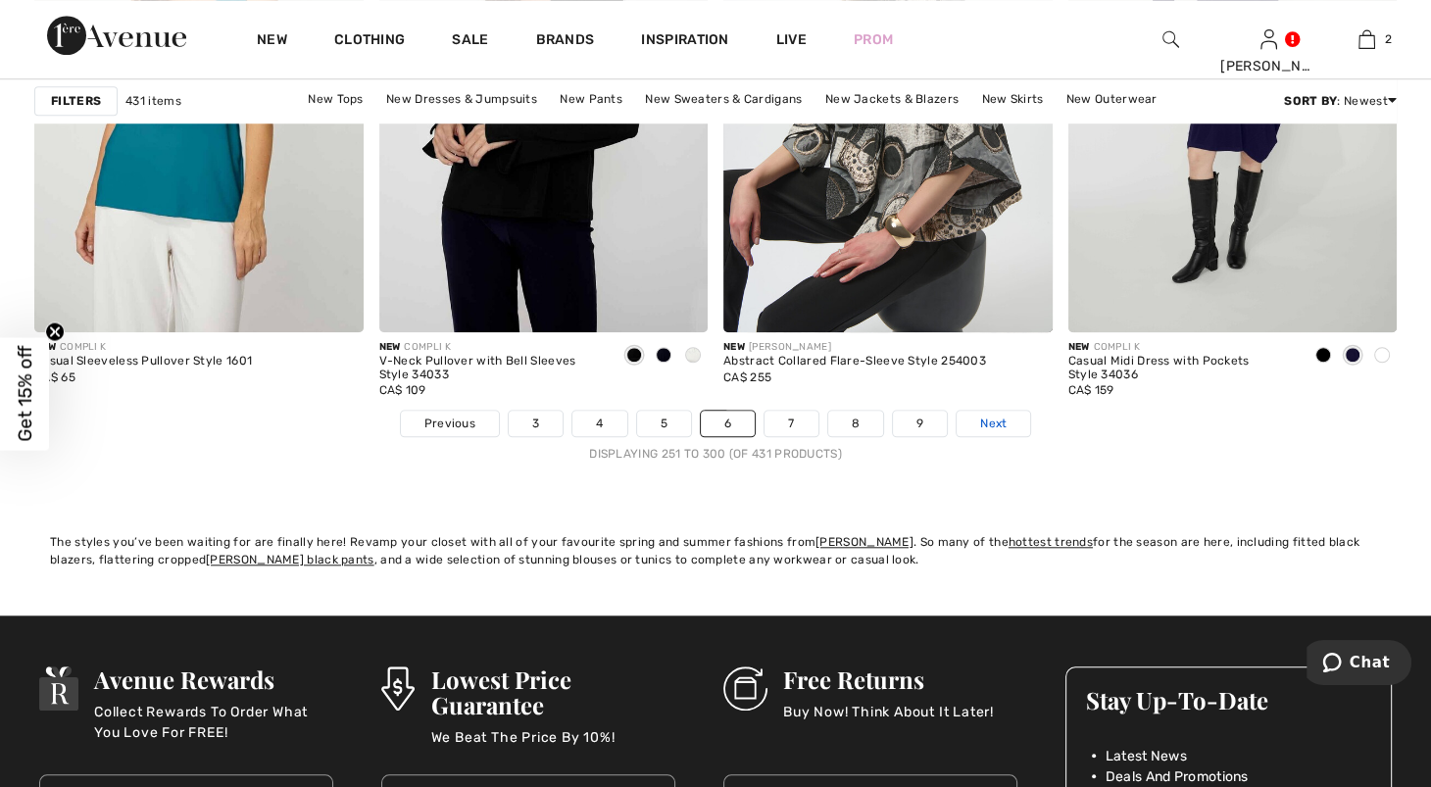
click at [1030, 436] on link "Next" at bounding box center [992, 423] width 73 height 25
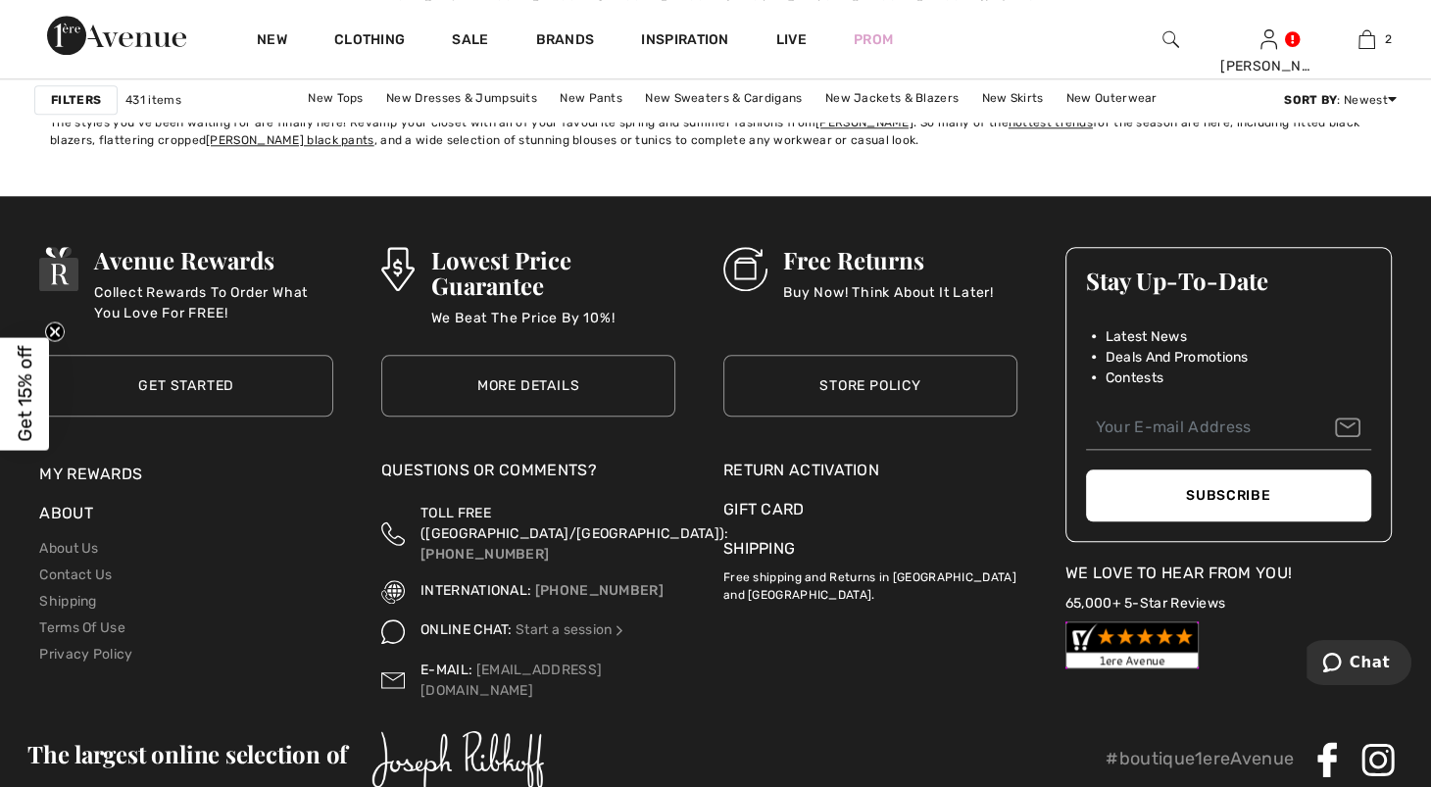
scroll to position [8992, 0]
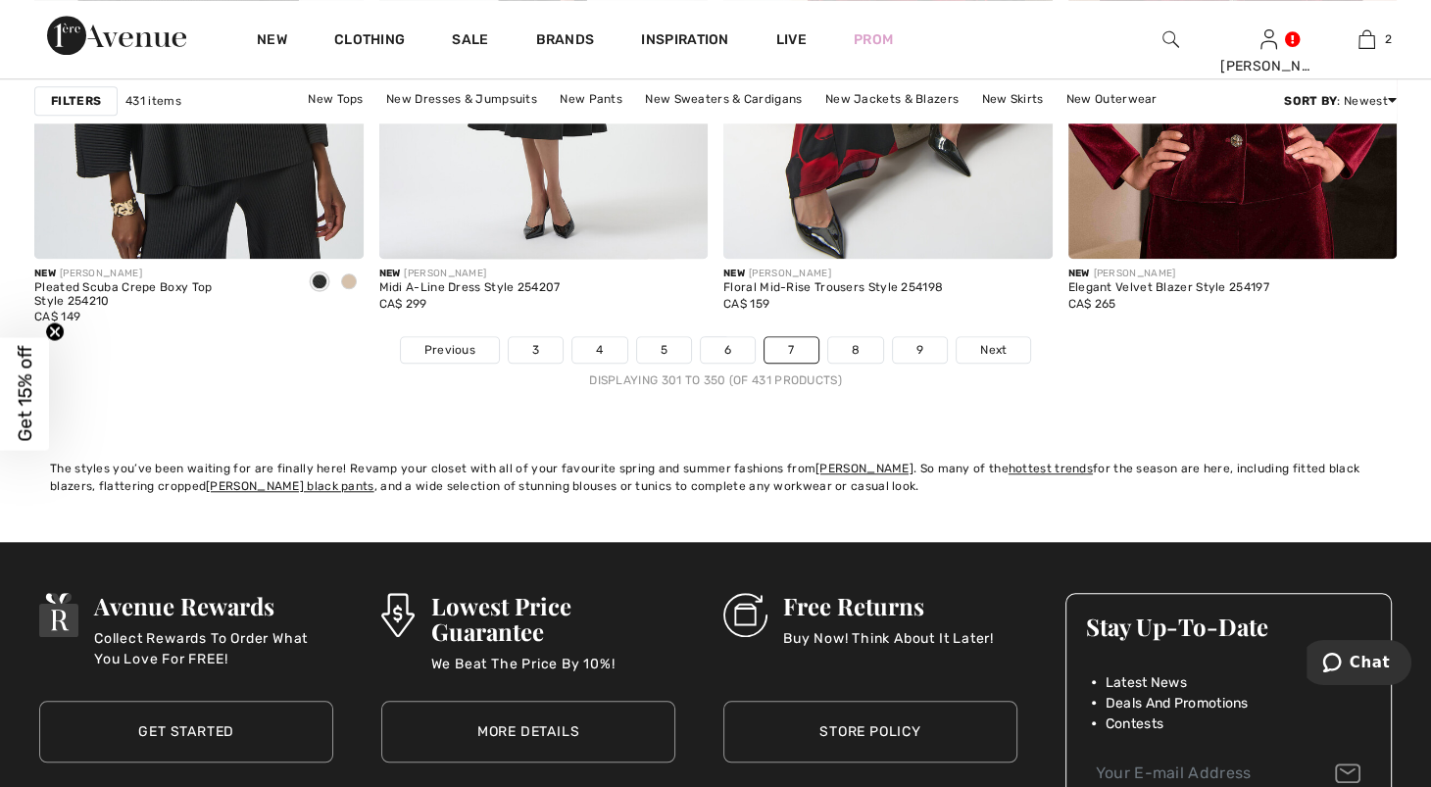
drag, startPoint x: 1439, startPoint y: 511, endPoint x: 100, endPoint y: 16, distance: 1427.1
click at [883, 363] on link "8" at bounding box center [855, 349] width 55 height 25
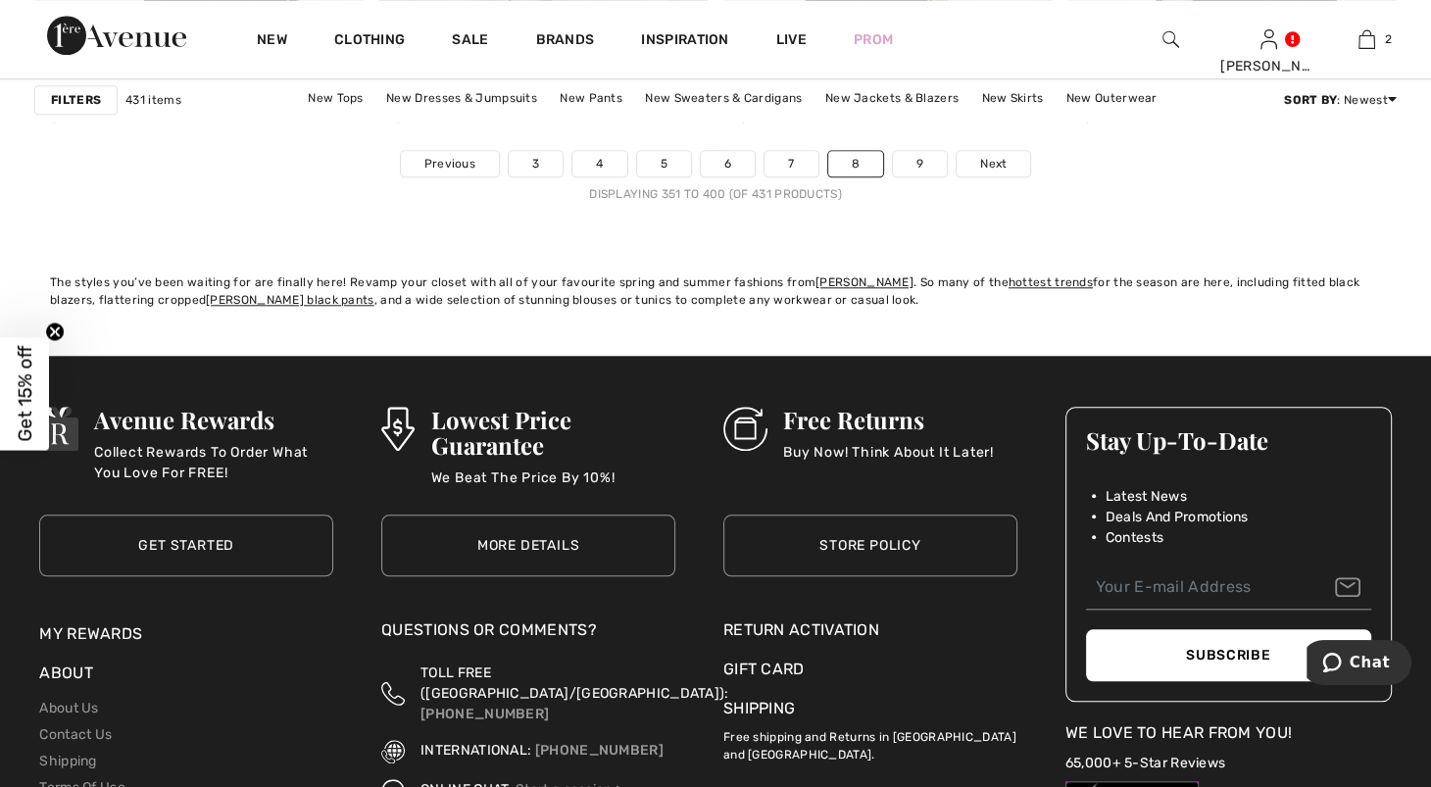
scroll to position [9163, 0]
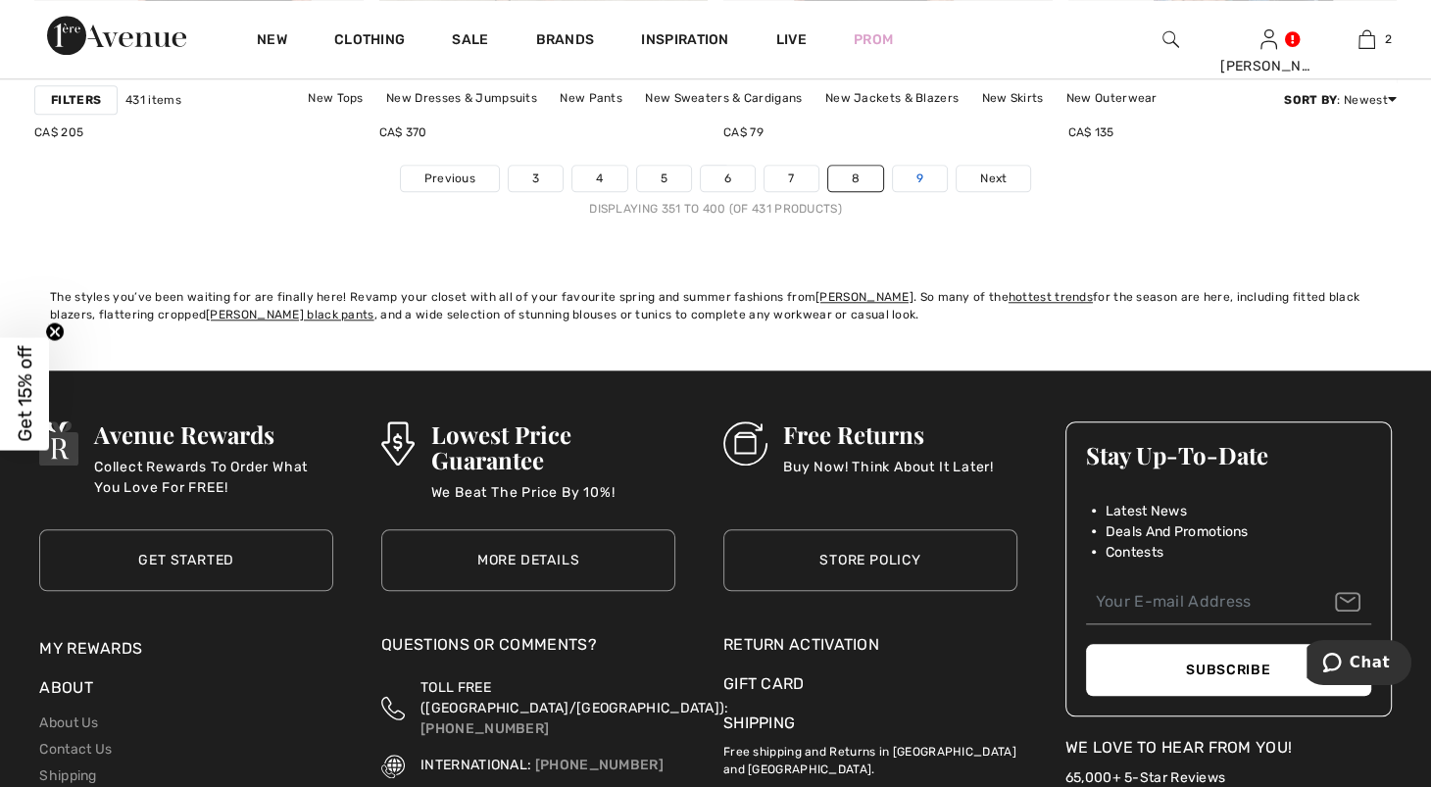
click at [947, 191] on link "9" at bounding box center [920, 178] width 54 height 25
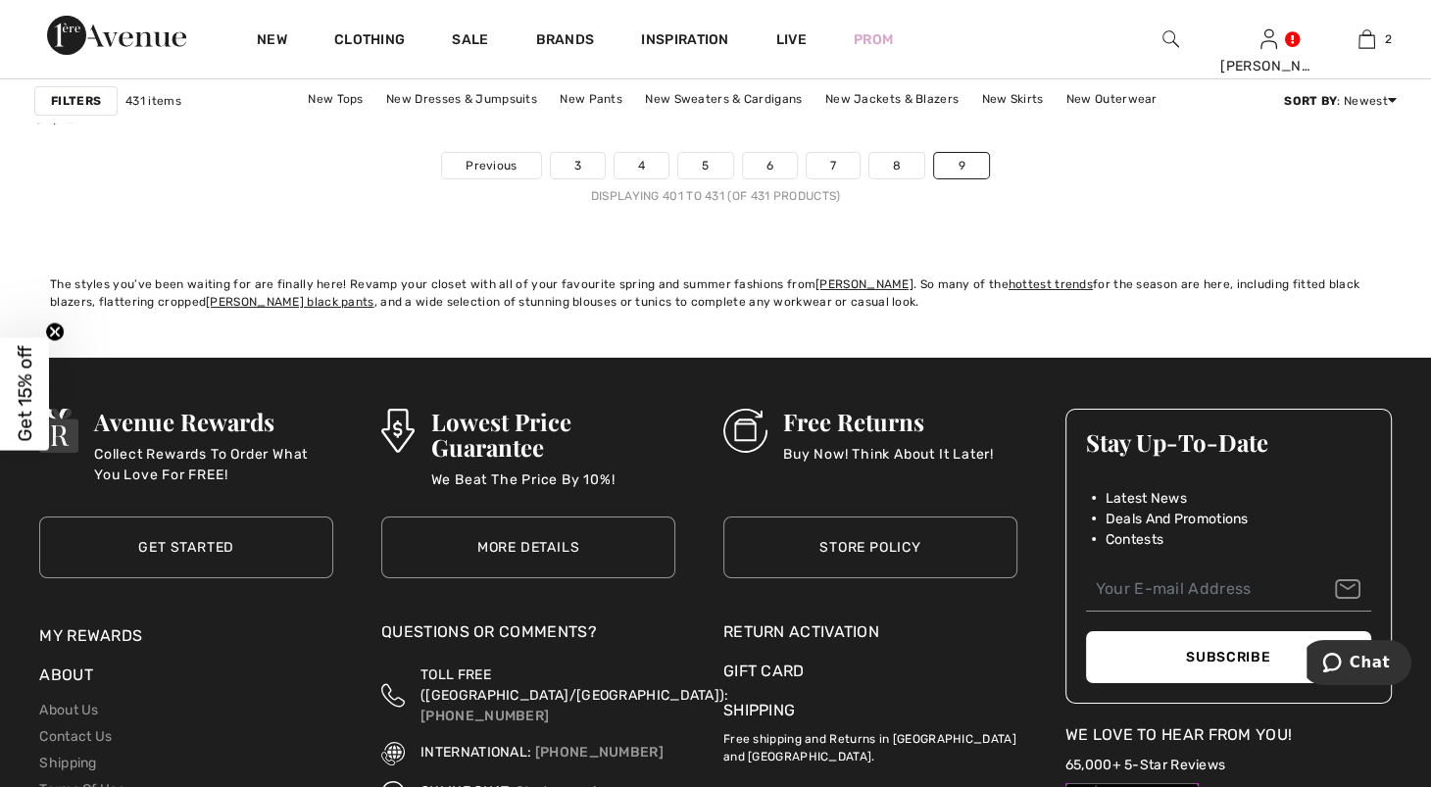
scroll to position [6680, 0]
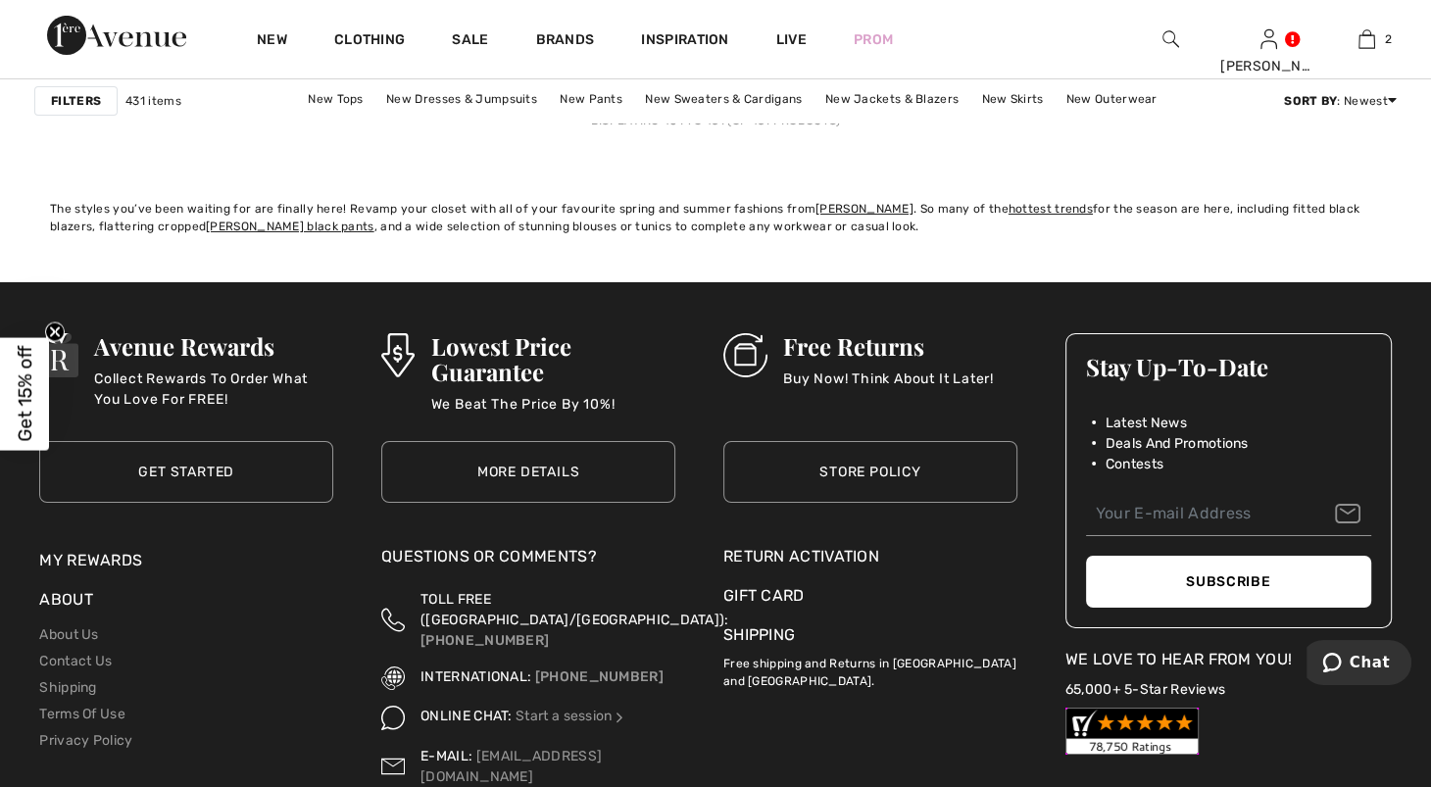
drag, startPoint x: 1452, startPoint y: 68, endPoint x: 365, endPoint y: 293, distance: 1110.8
